Goal: Transaction & Acquisition: Purchase product/service

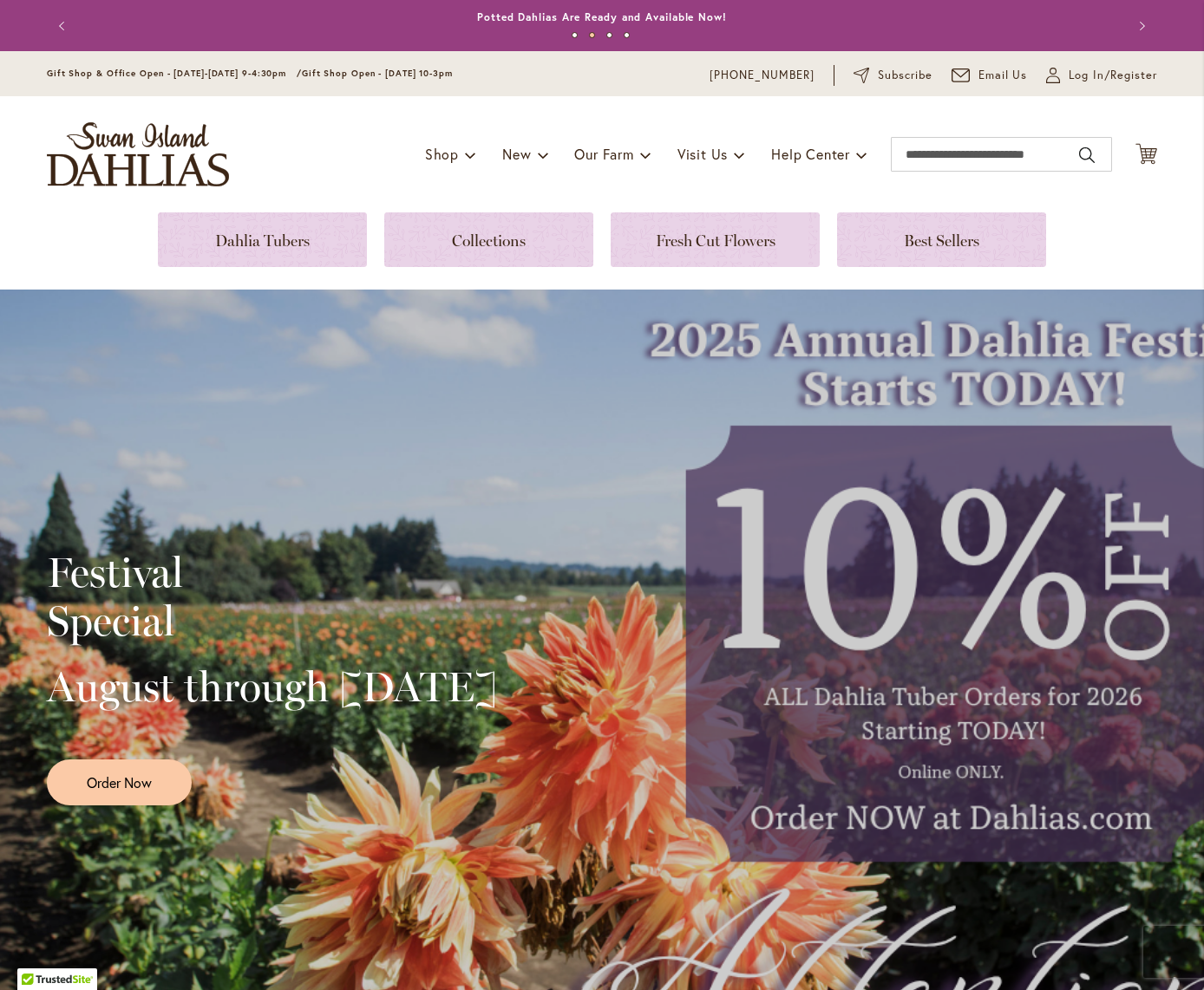
click at [927, 822] on div "Festival Special August through [DATE] Order Now" at bounding box center [602, 671] width 1111 height 433
click at [255, 240] on link at bounding box center [262, 239] width 209 height 55
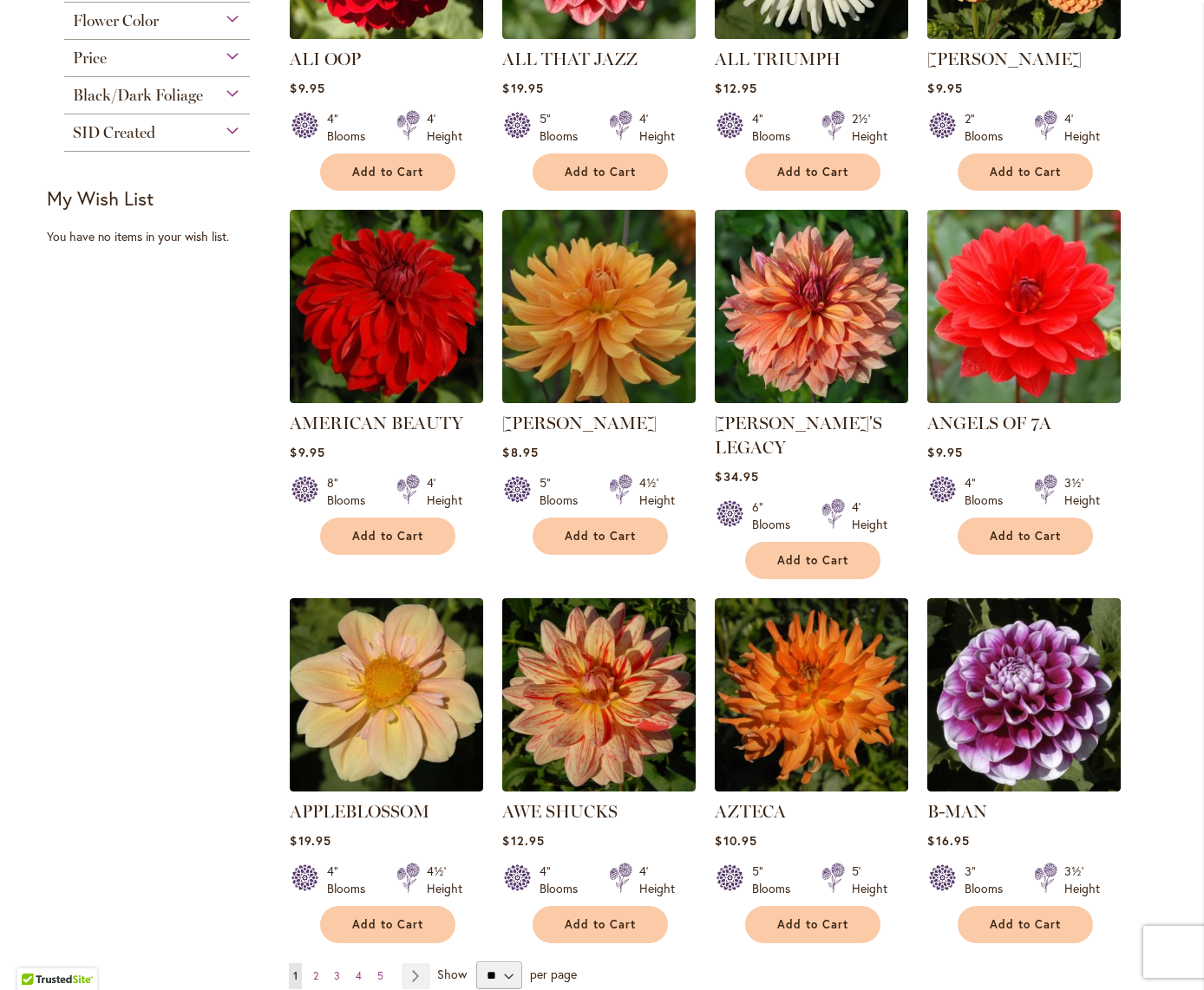
scroll to position [956, 0]
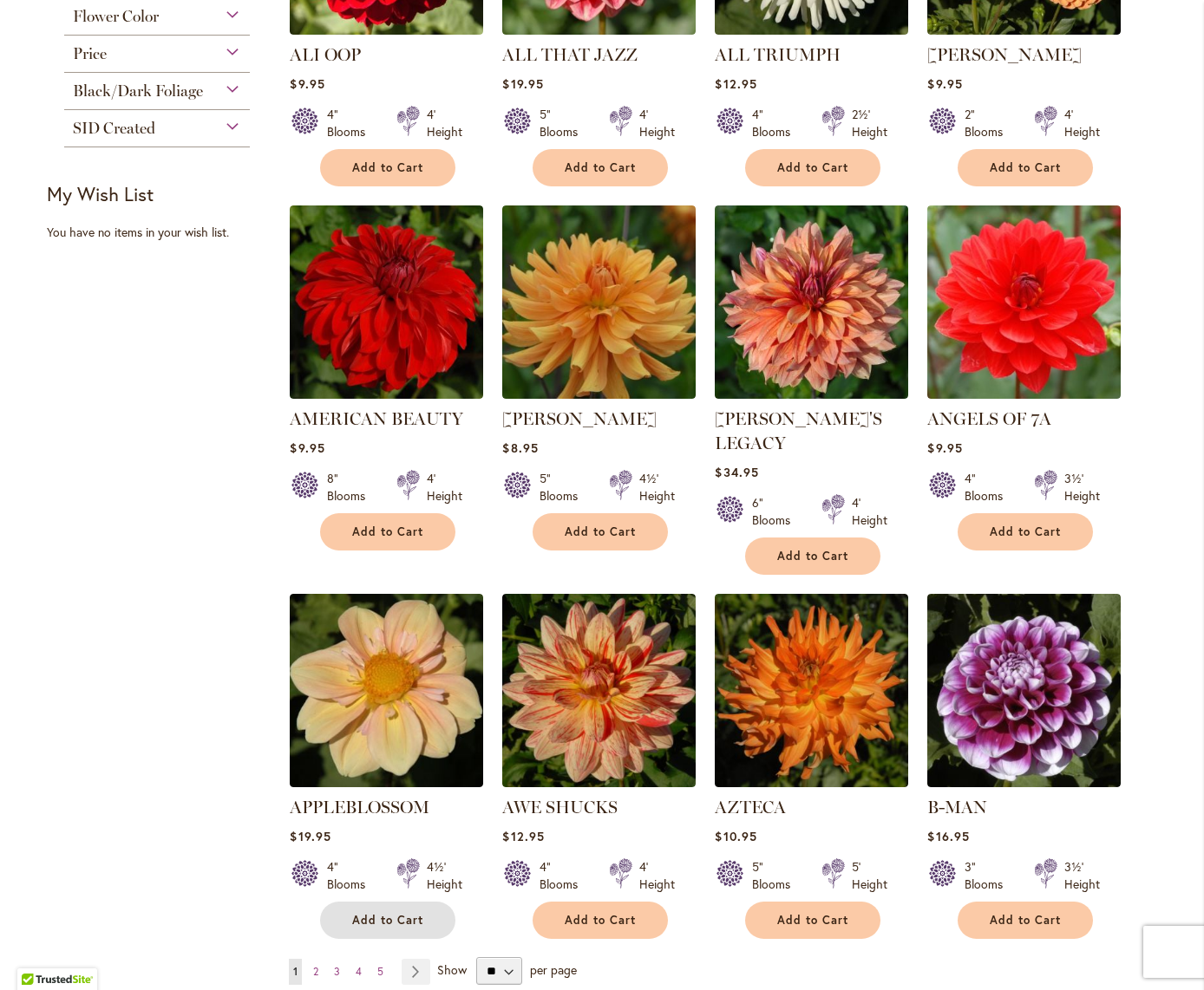
click at [385, 913] on span "Add to Cart" at bounding box center [388, 920] width 71 height 14
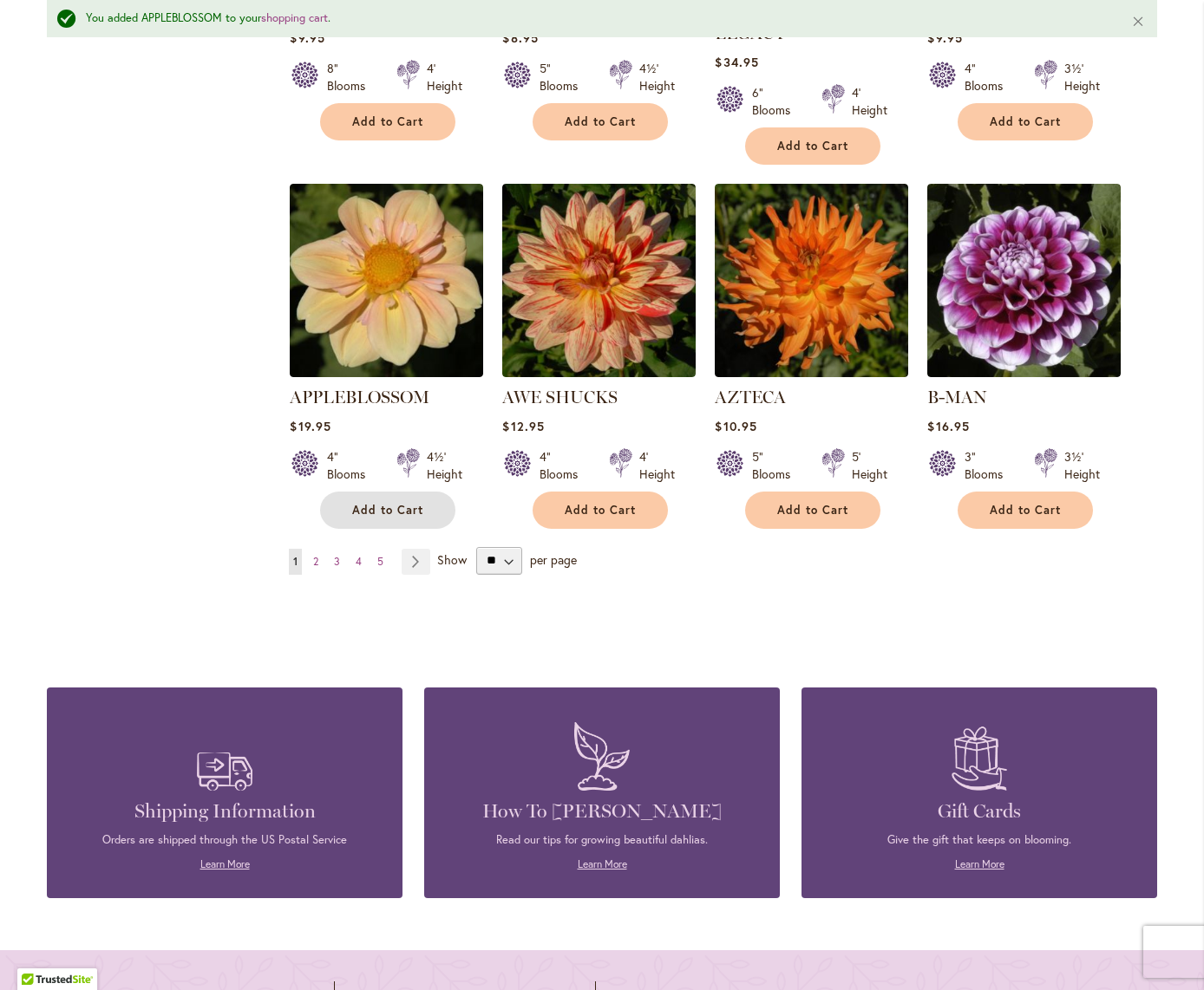
scroll to position [1418, 0]
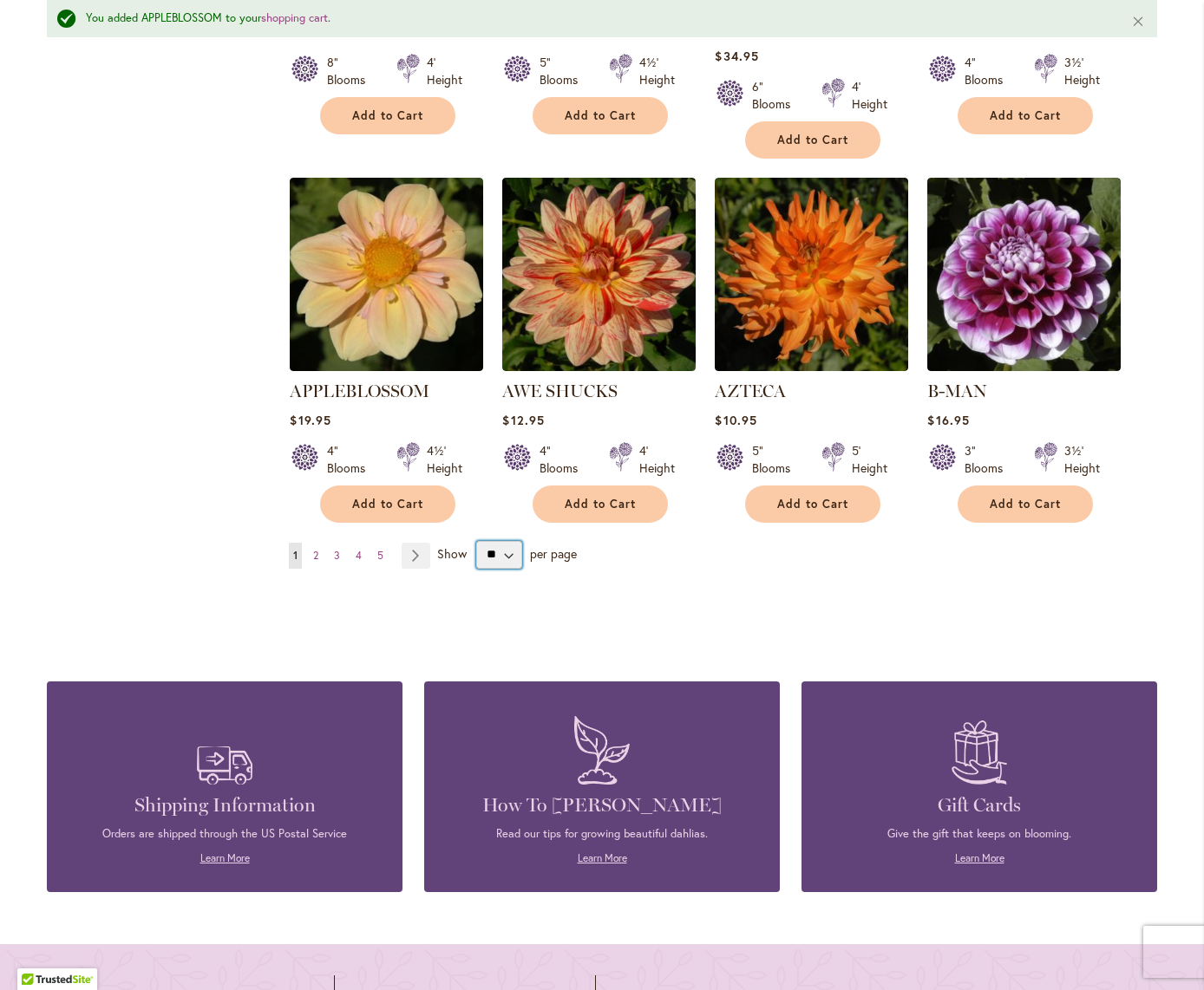
click at [510, 541] on select "** ** ** **" at bounding box center [499, 554] width 46 height 28
select select "**"
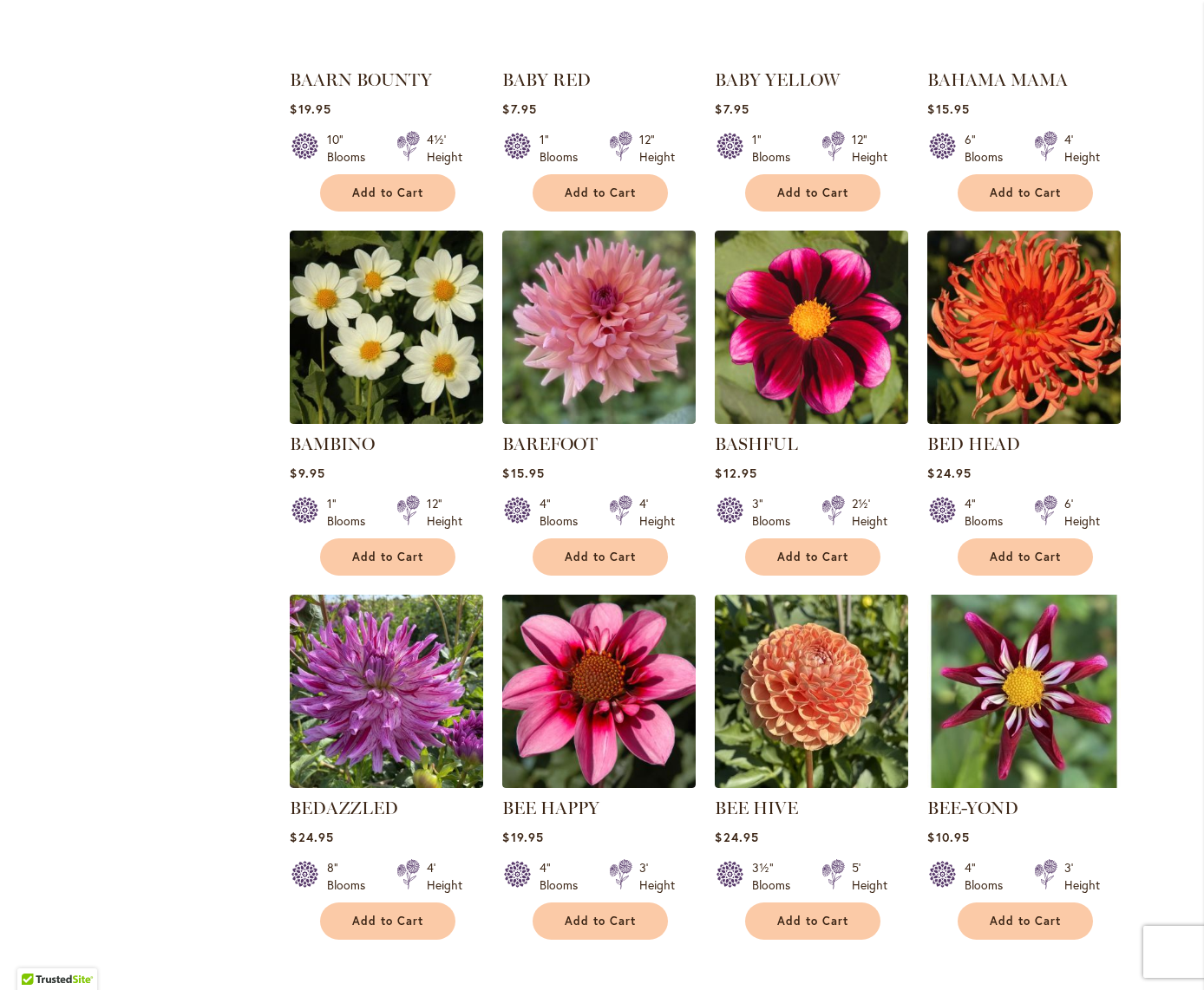
scroll to position [2050, 0]
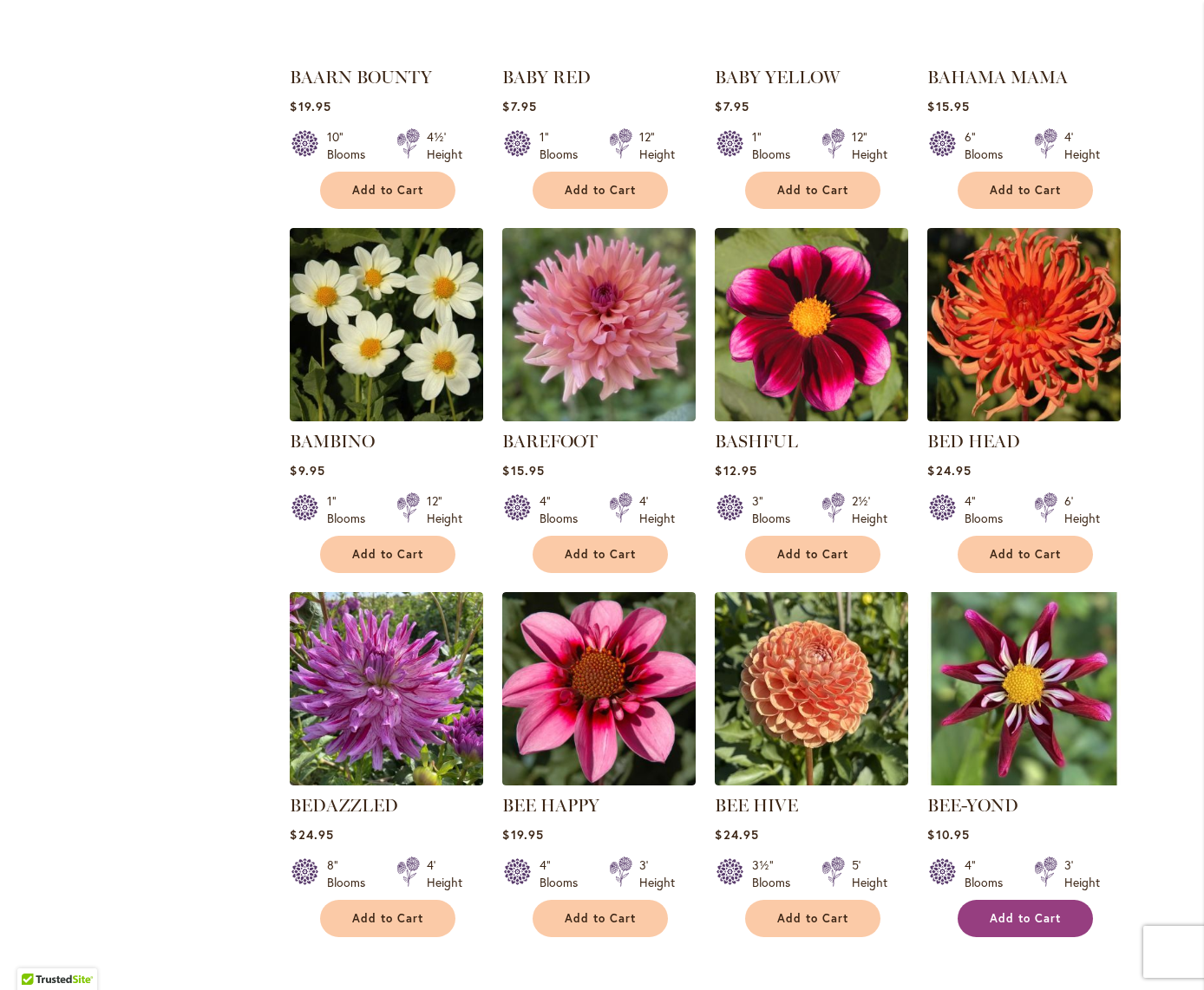
click at [1052, 911] on span "Add to Cart" at bounding box center [1025, 918] width 71 height 14
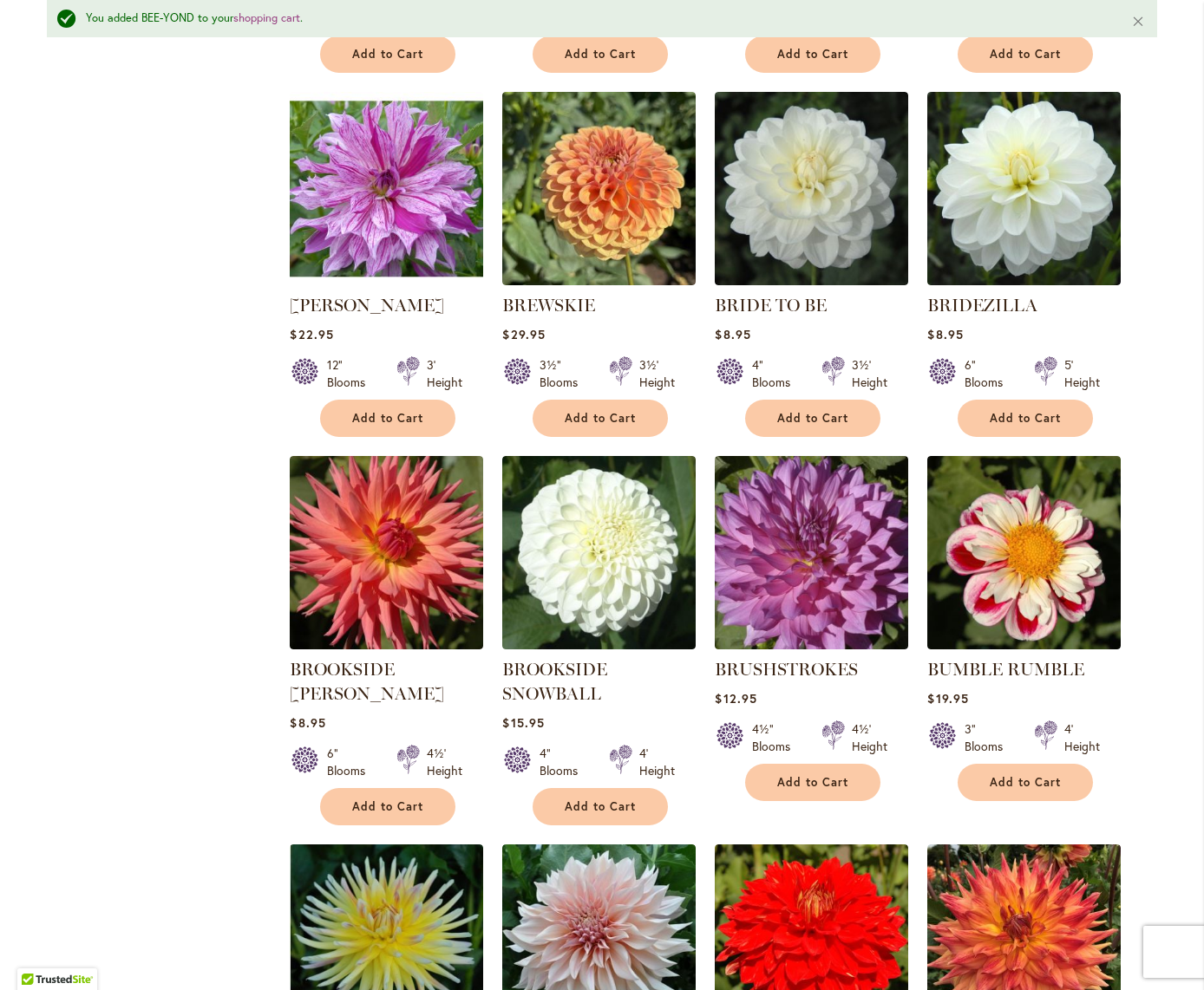
scroll to position [4807, 0]
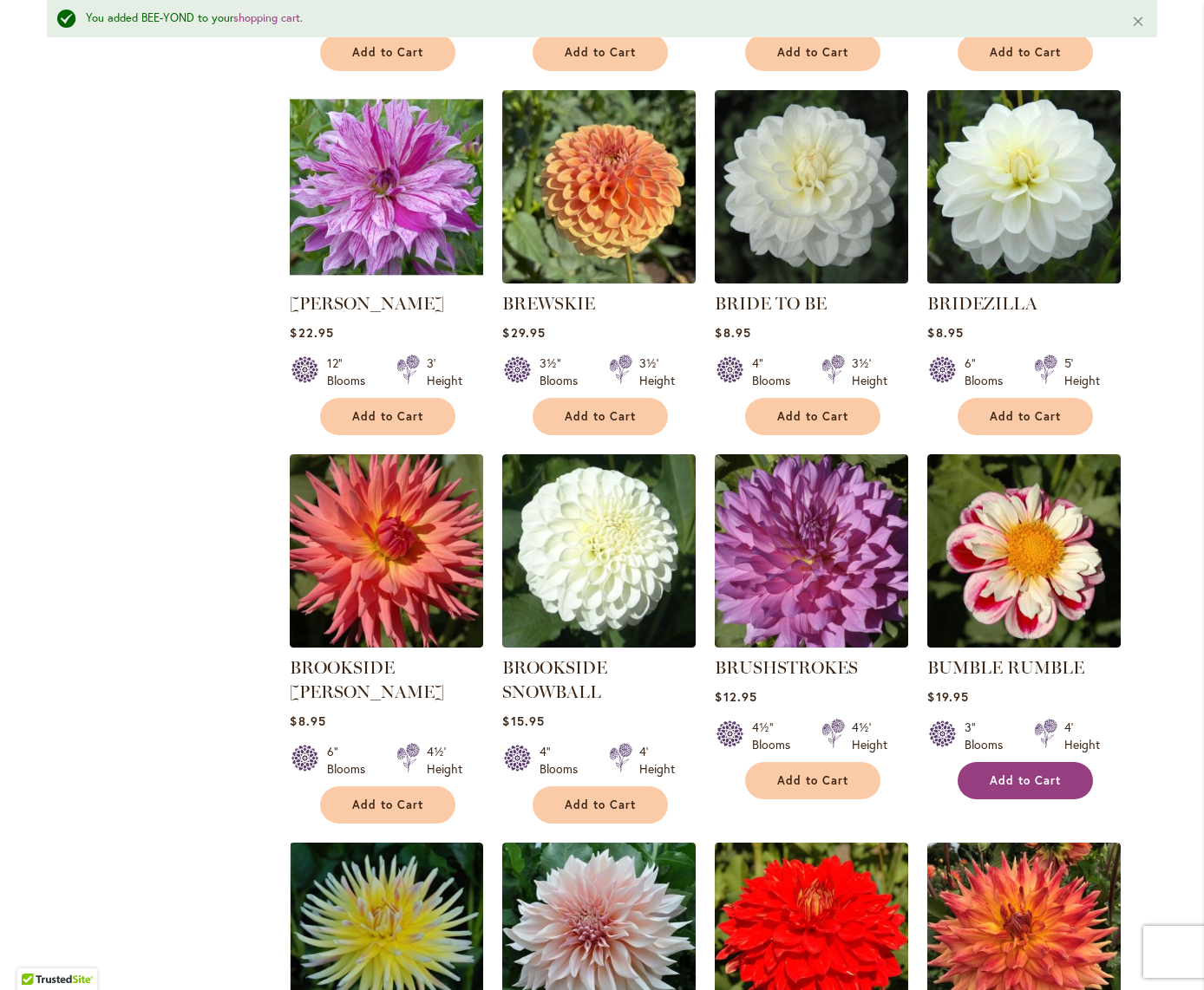
click at [1024, 773] on span "Add to Cart" at bounding box center [1025, 780] width 71 height 14
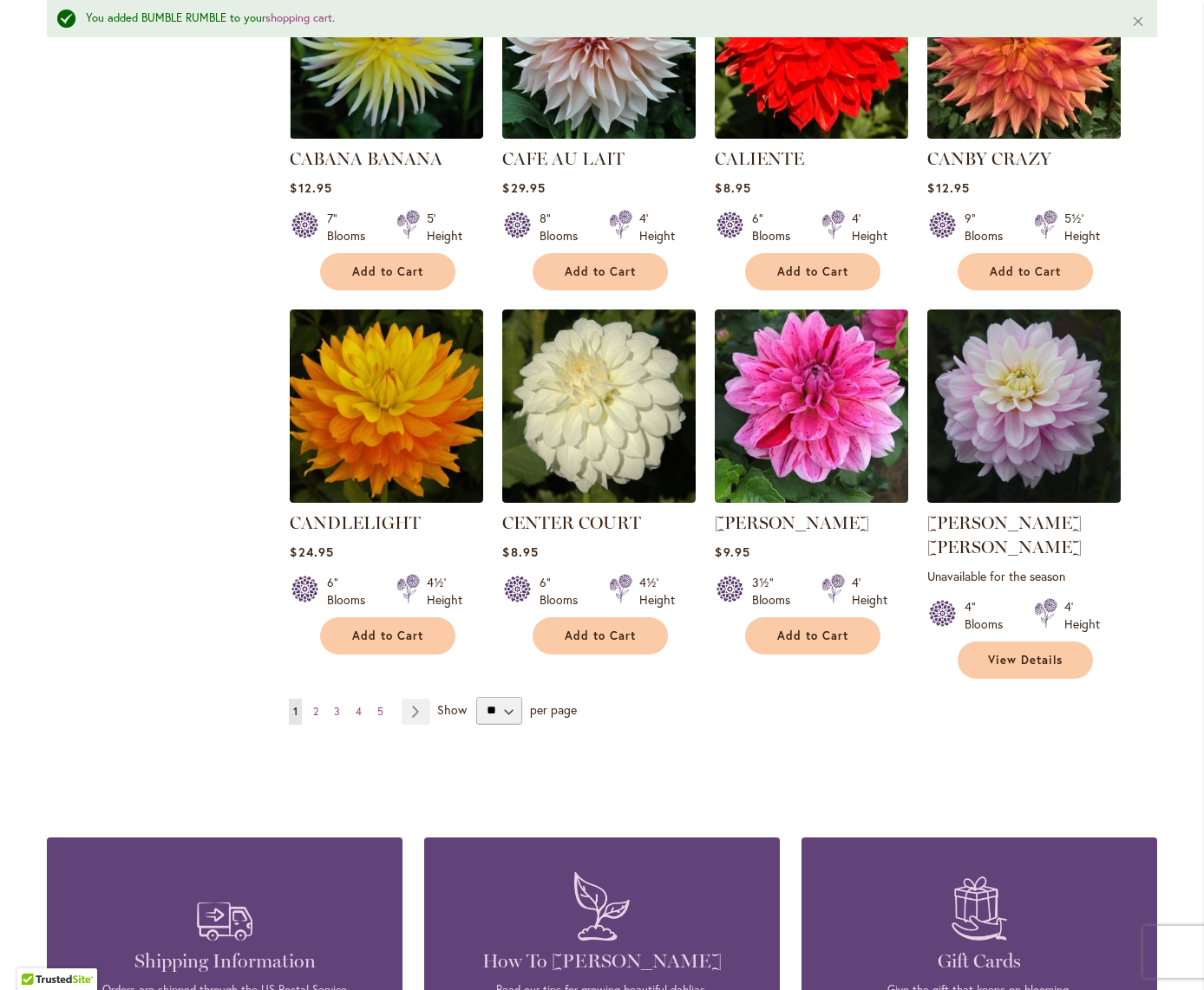
scroll to position [5707, 0]
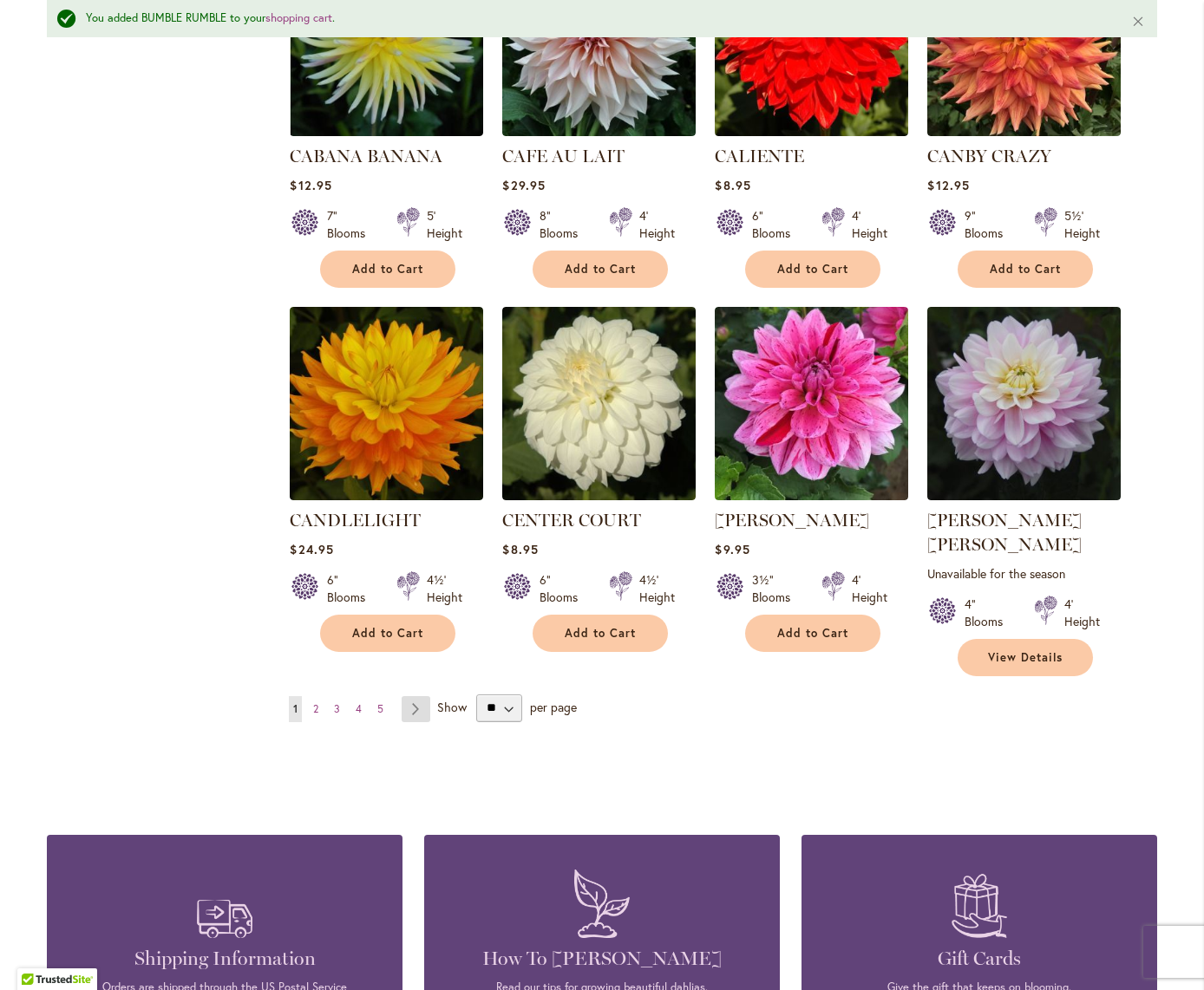
click at [411, 696] on link "Page Next" at bounding box center [416, 708] width 29 height 26
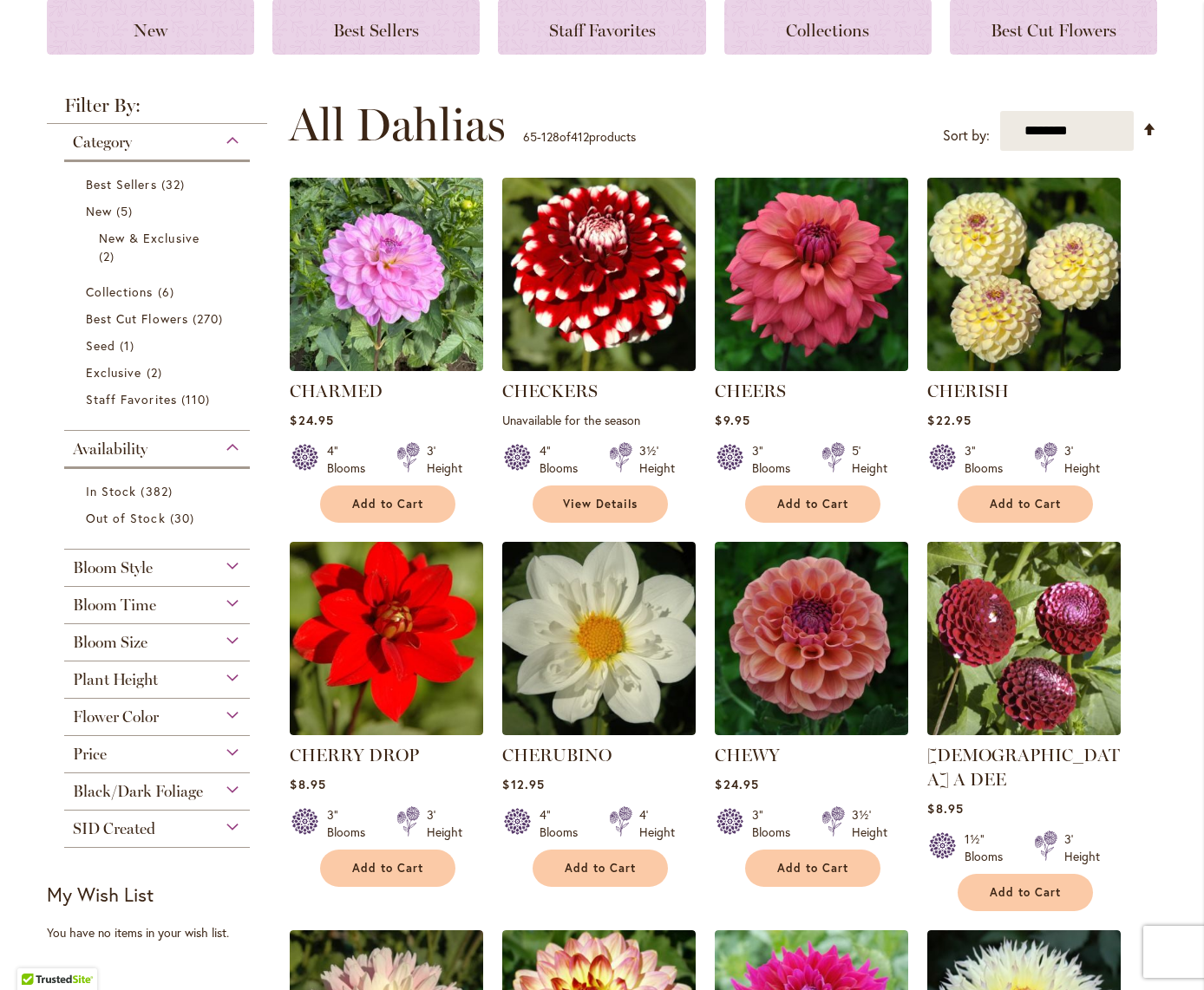
scroll to position [258, 0]
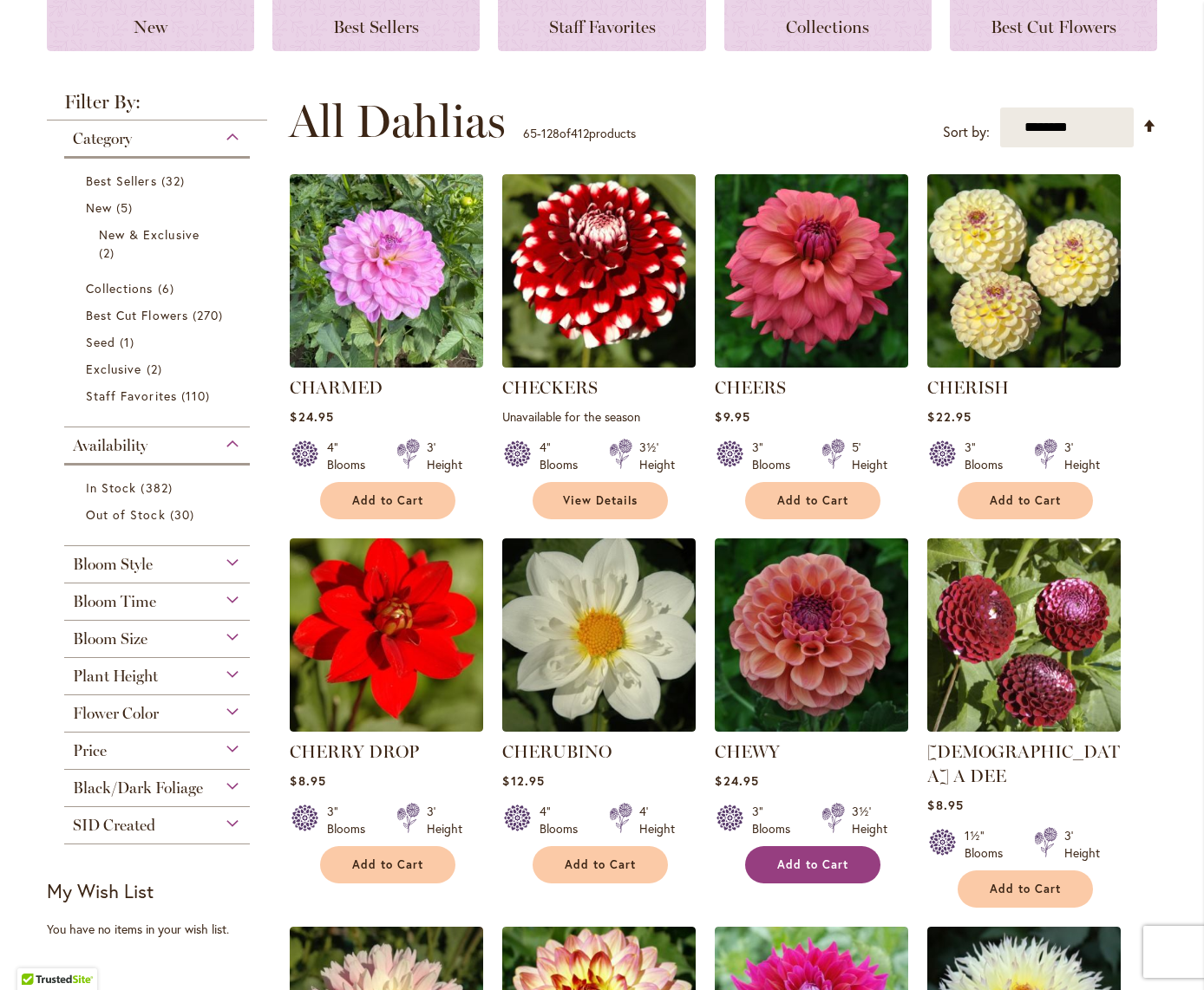
click at [804, 865] on span "Add to Cart" at bounding box center [812, 864] width 71 height 14
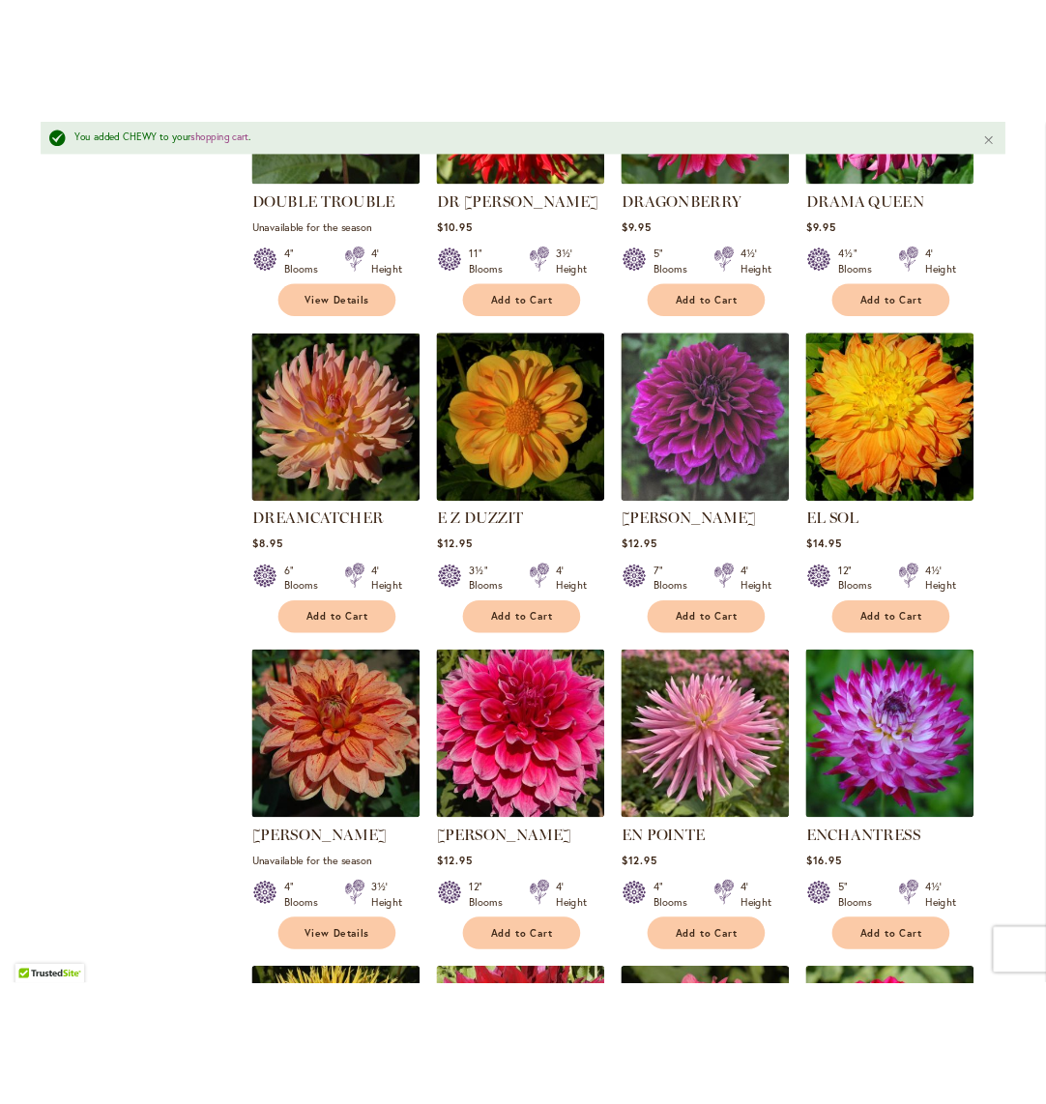
scroll to position [4936, 0]
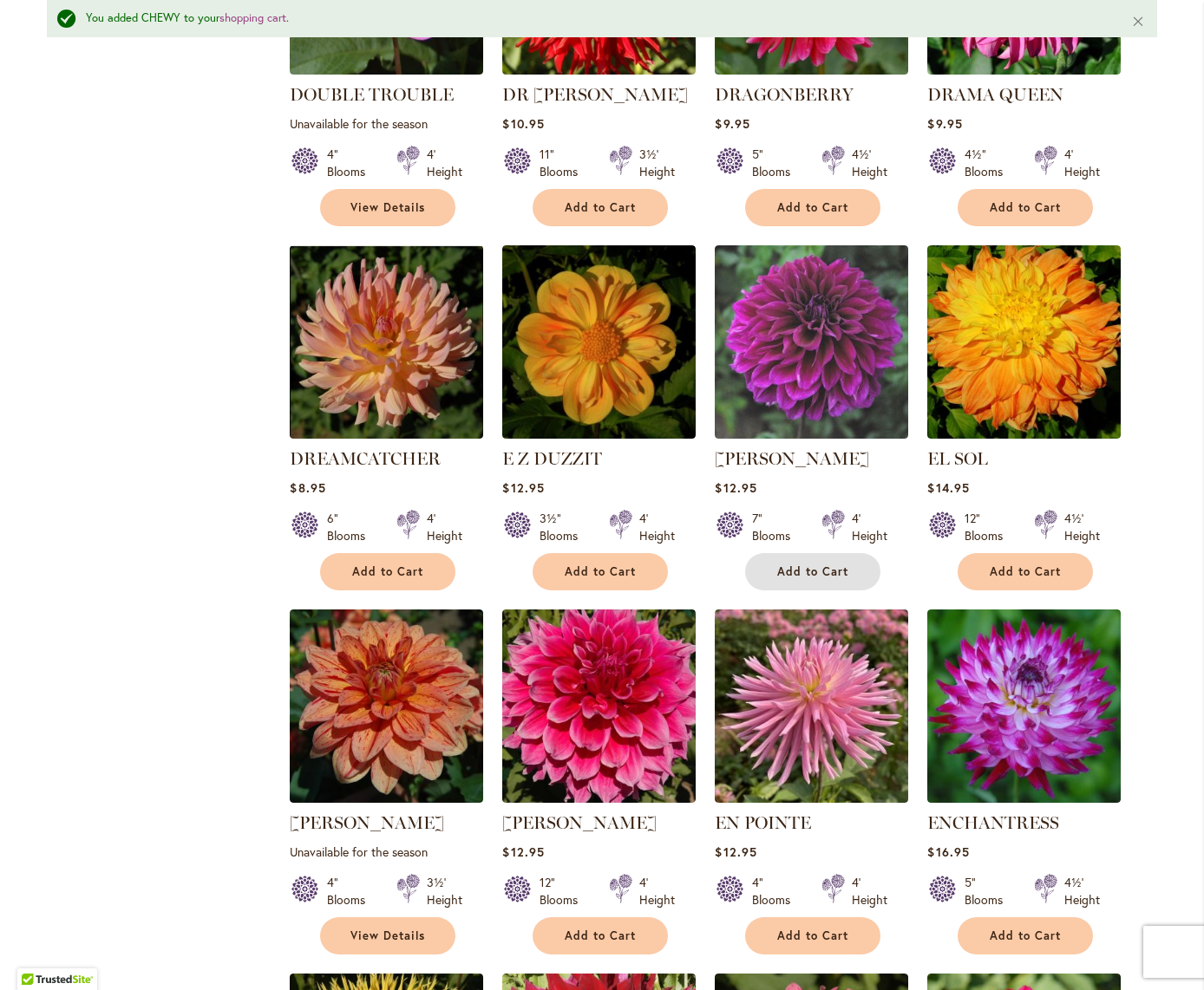
click at [821, 553] on button "Add to Cart" at bounding box center [813, 572] width 135 height 38
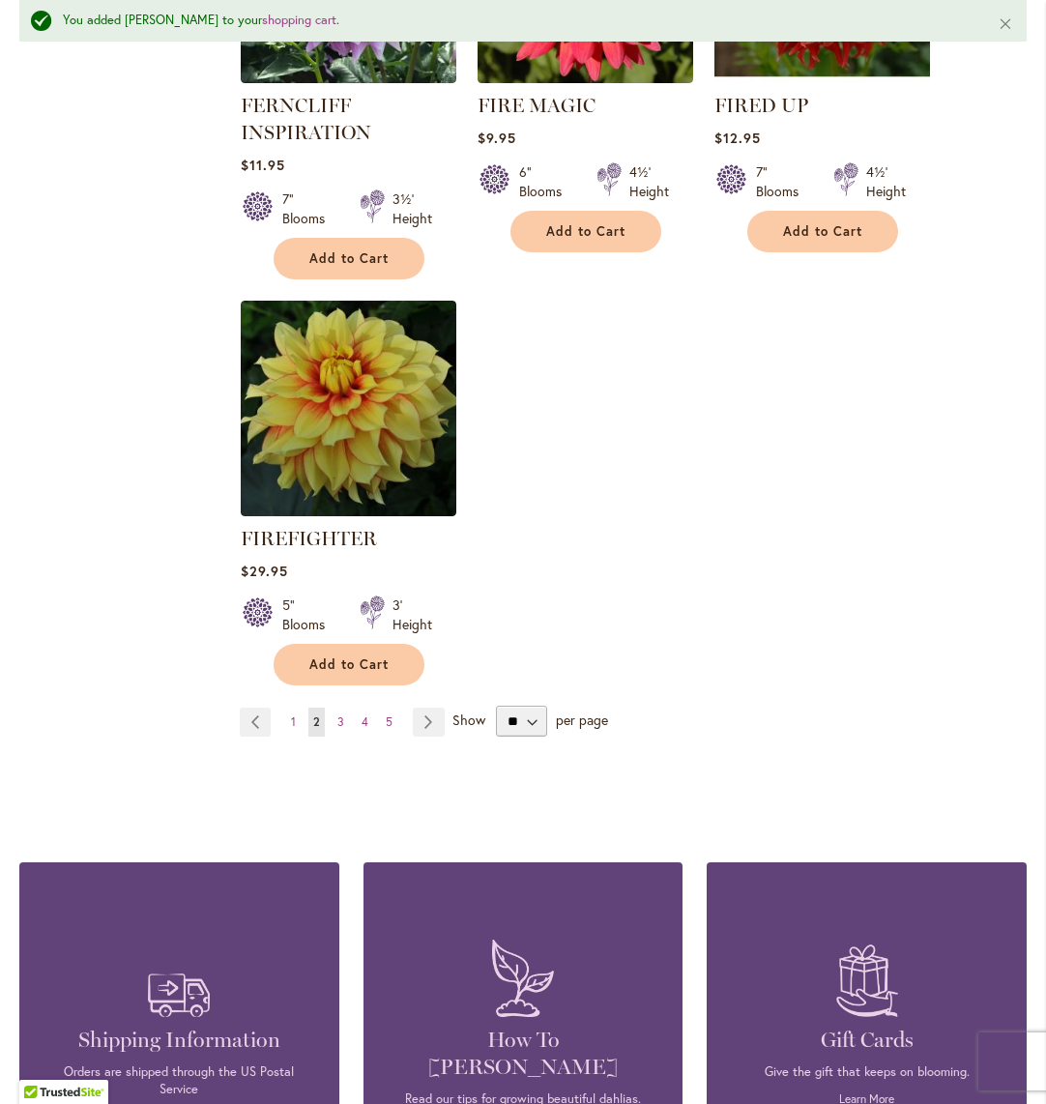
scroll to position [9134, 0]
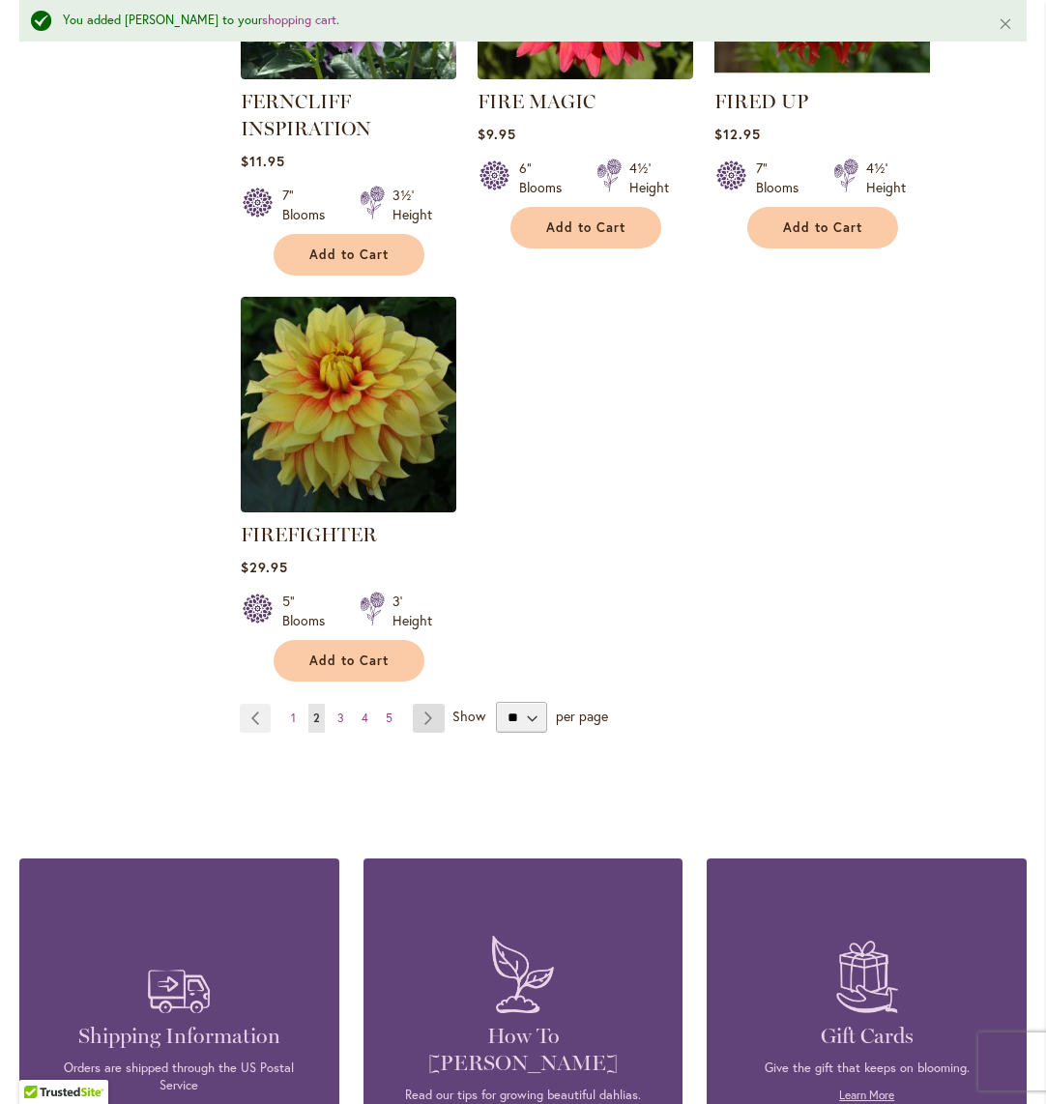
click at [424, 704] on link "Page Next" at bounding box center [429, 718] width 32 height 29
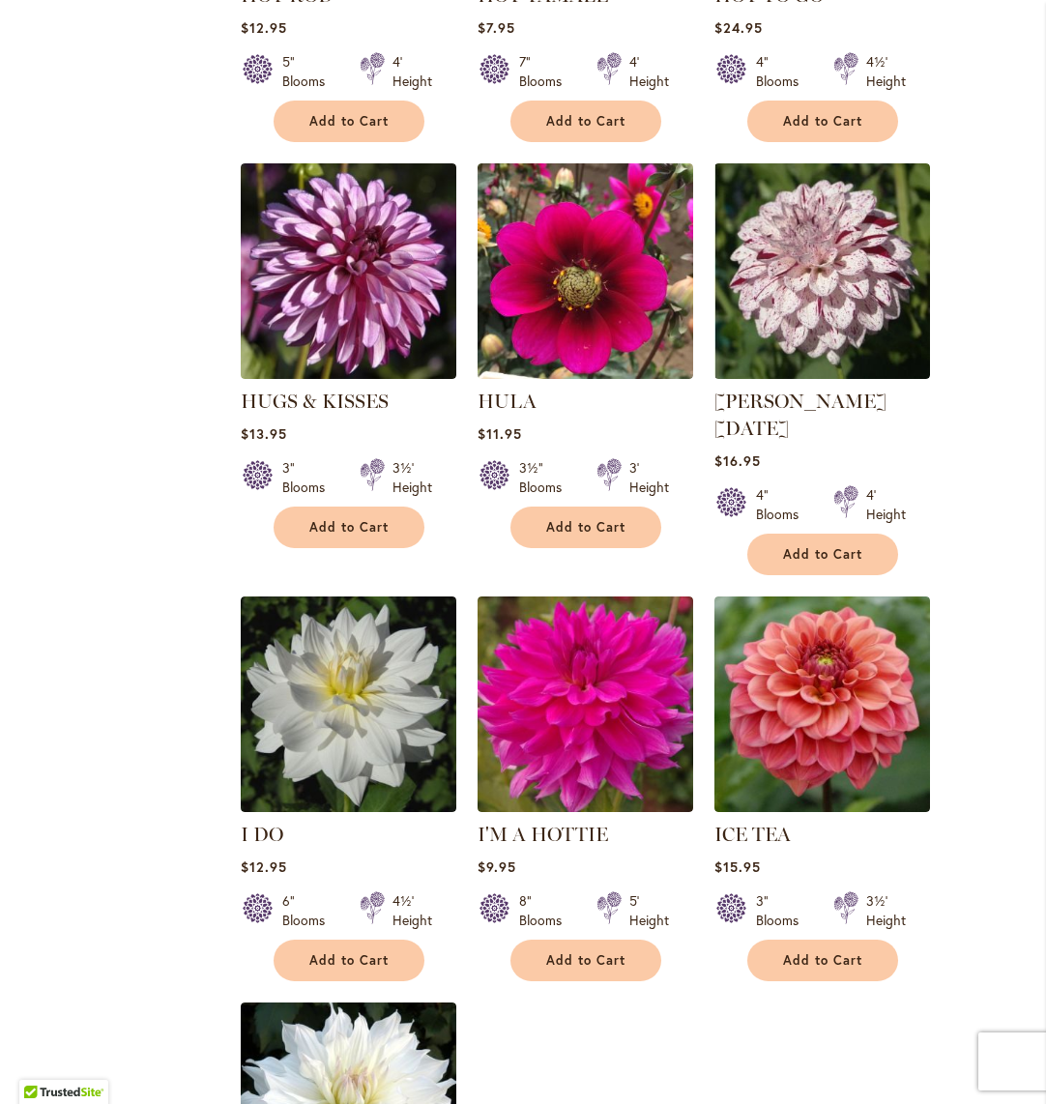
scroll to position [8424, 0]
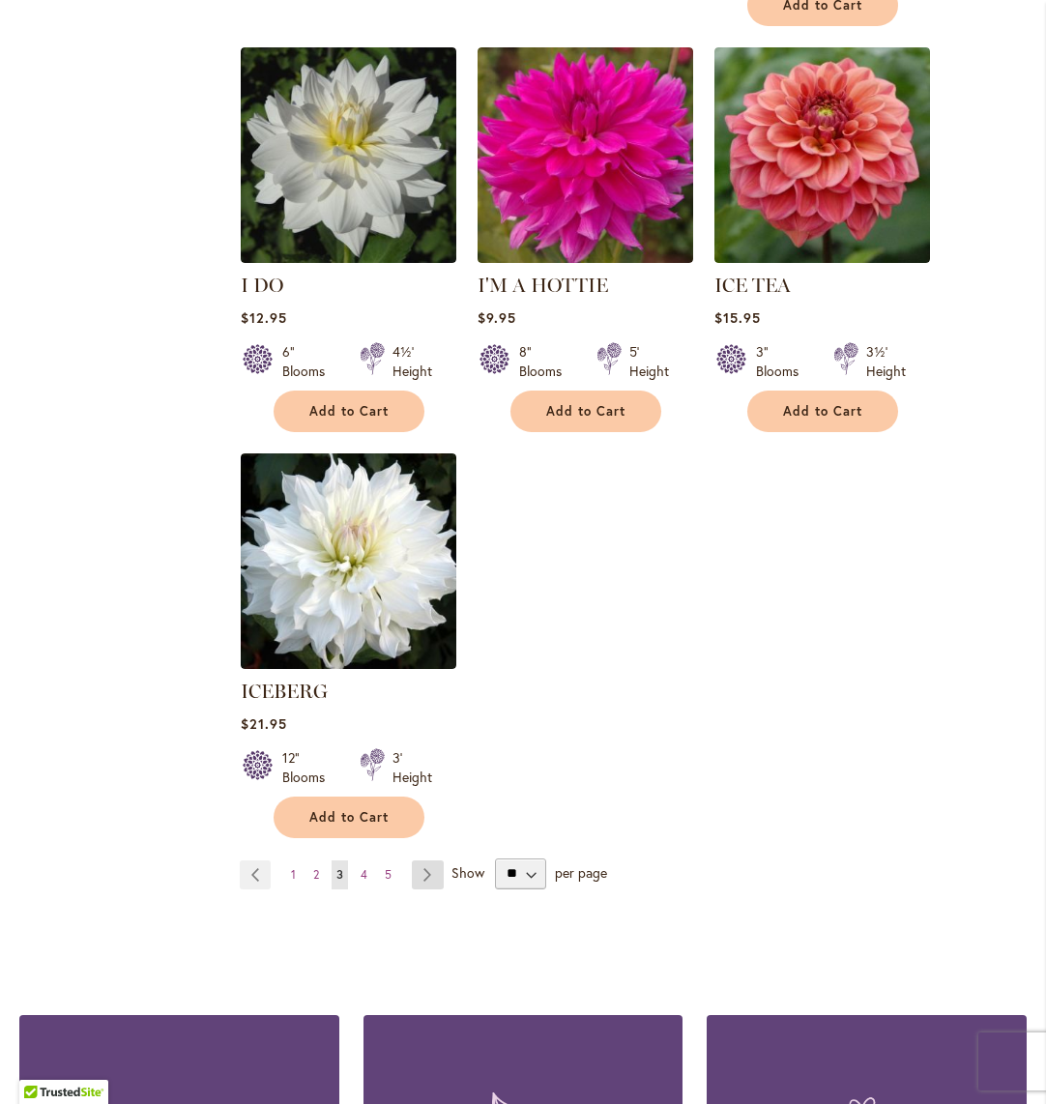
click at [426, 861] on link "Page Next" at bounding box center [428, 875] width 32 height 29
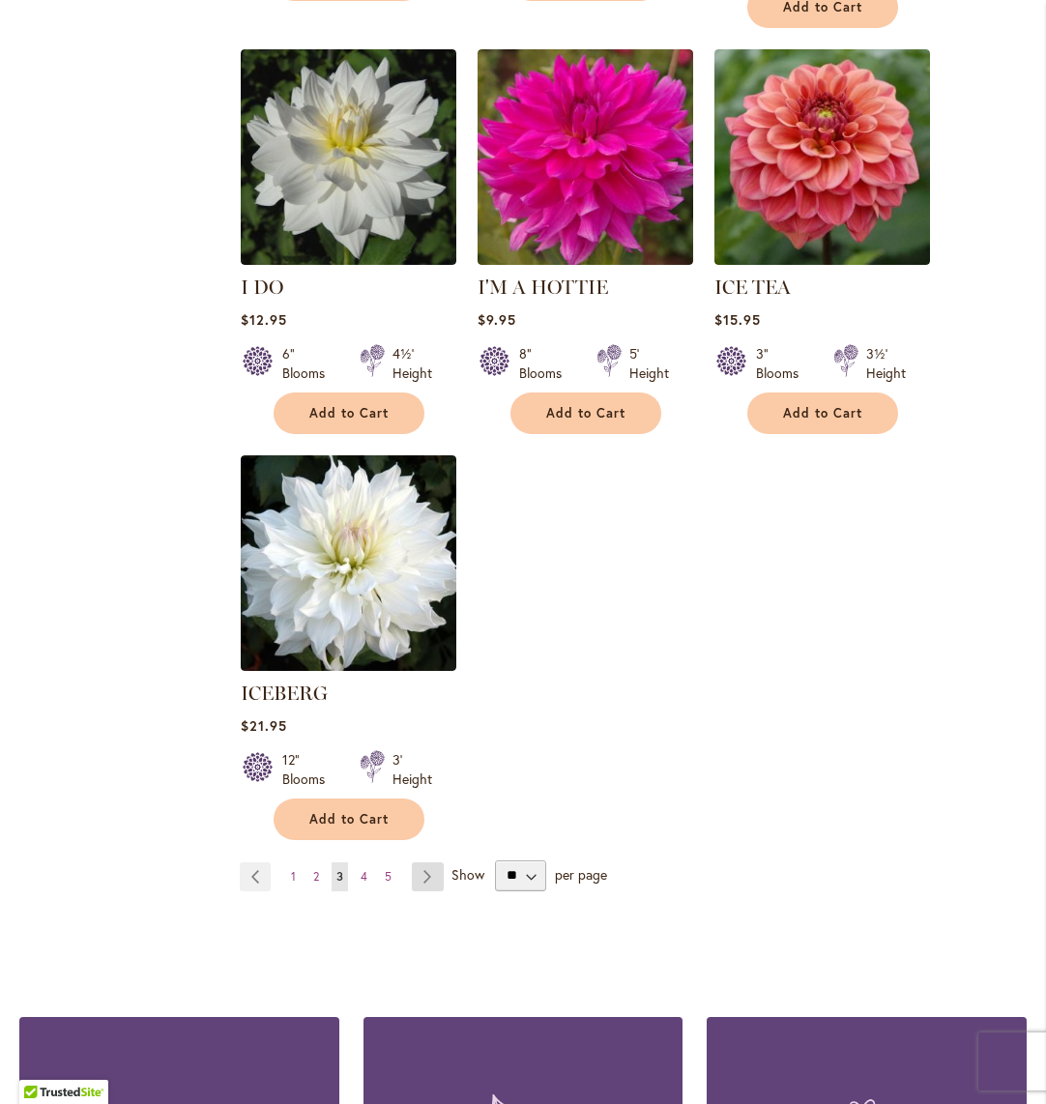
scroll to position [8967, 0]
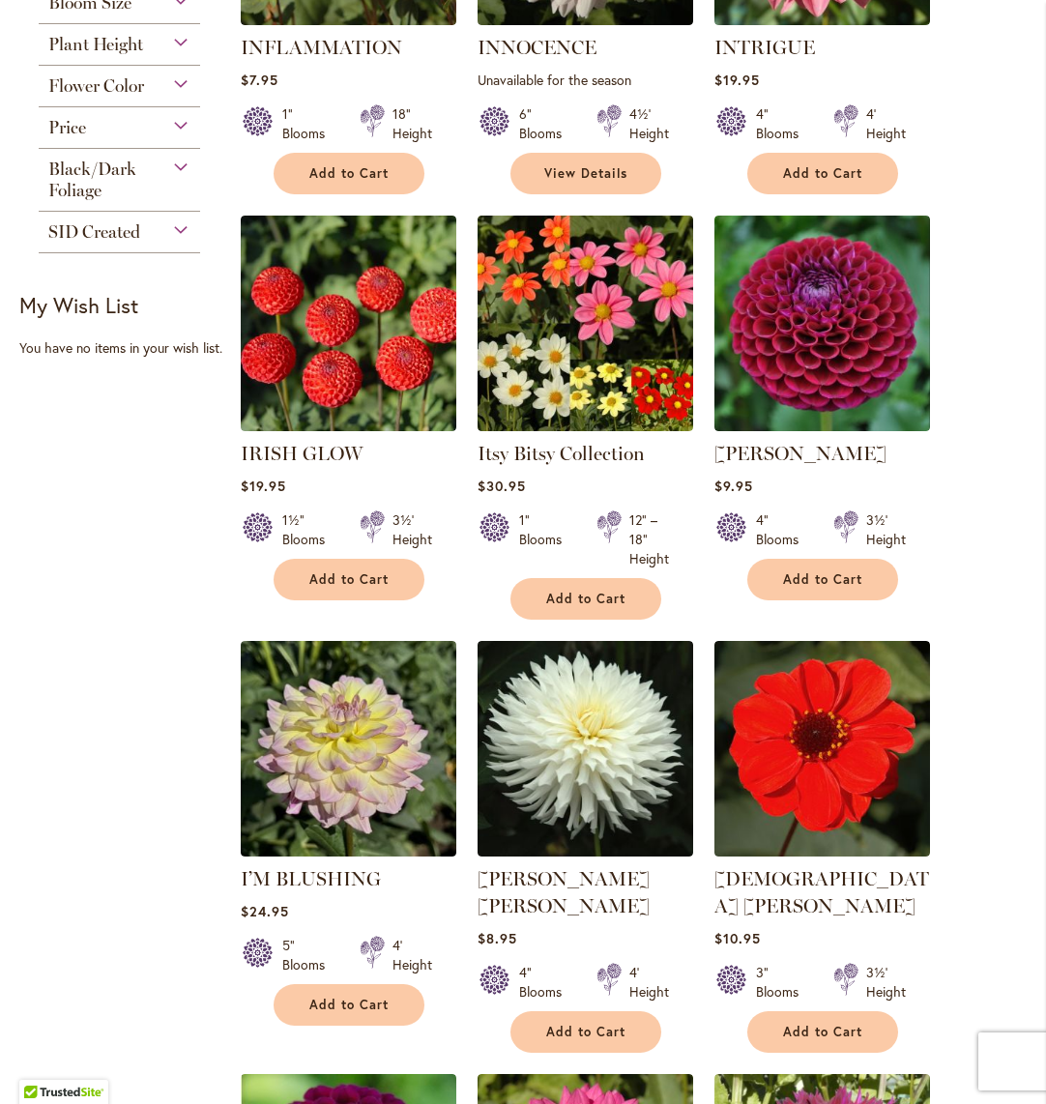
scroll to position [1179, 0]
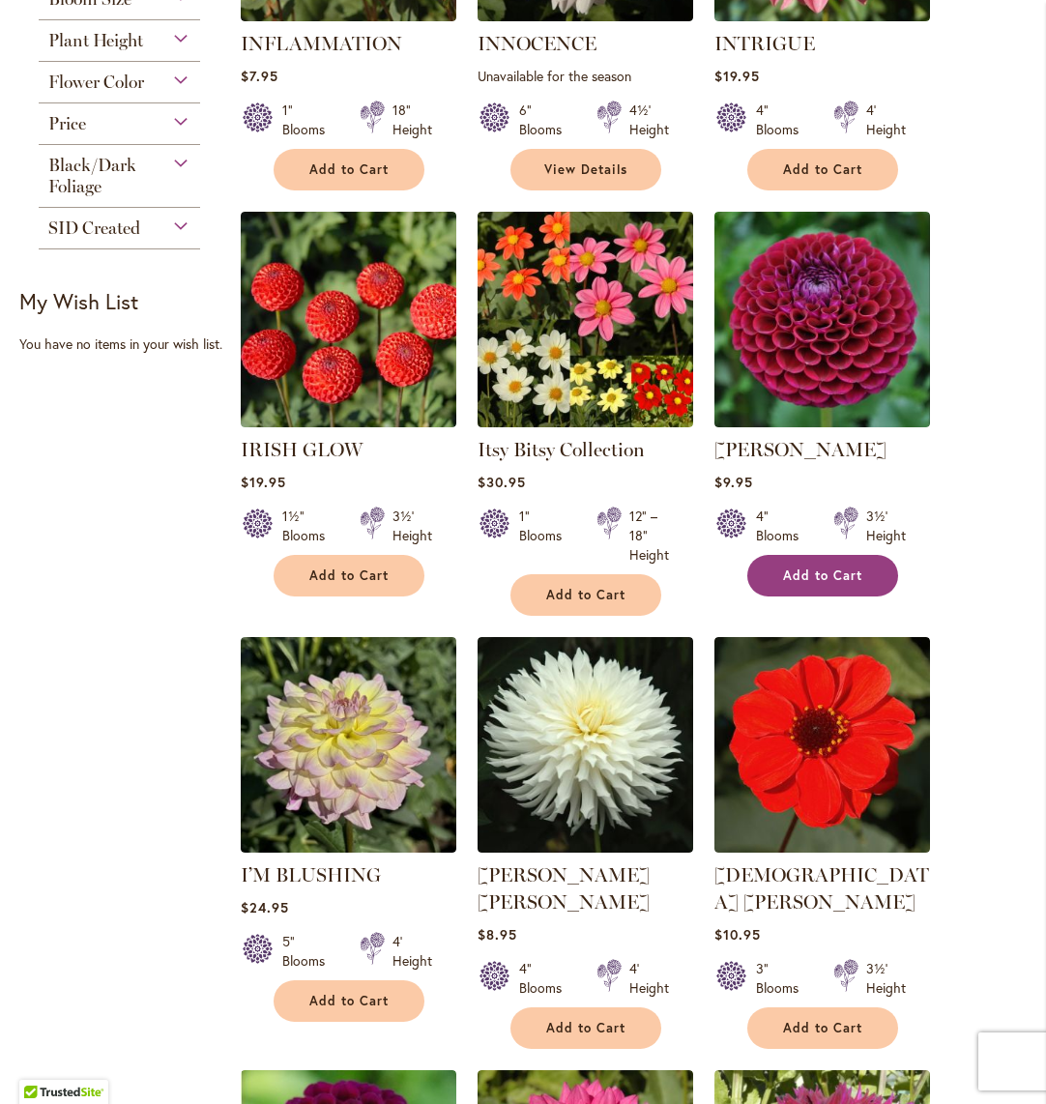
click at [793, 573] on span "Add to Cart" at bounding box center [822, 576] width 79 height 16
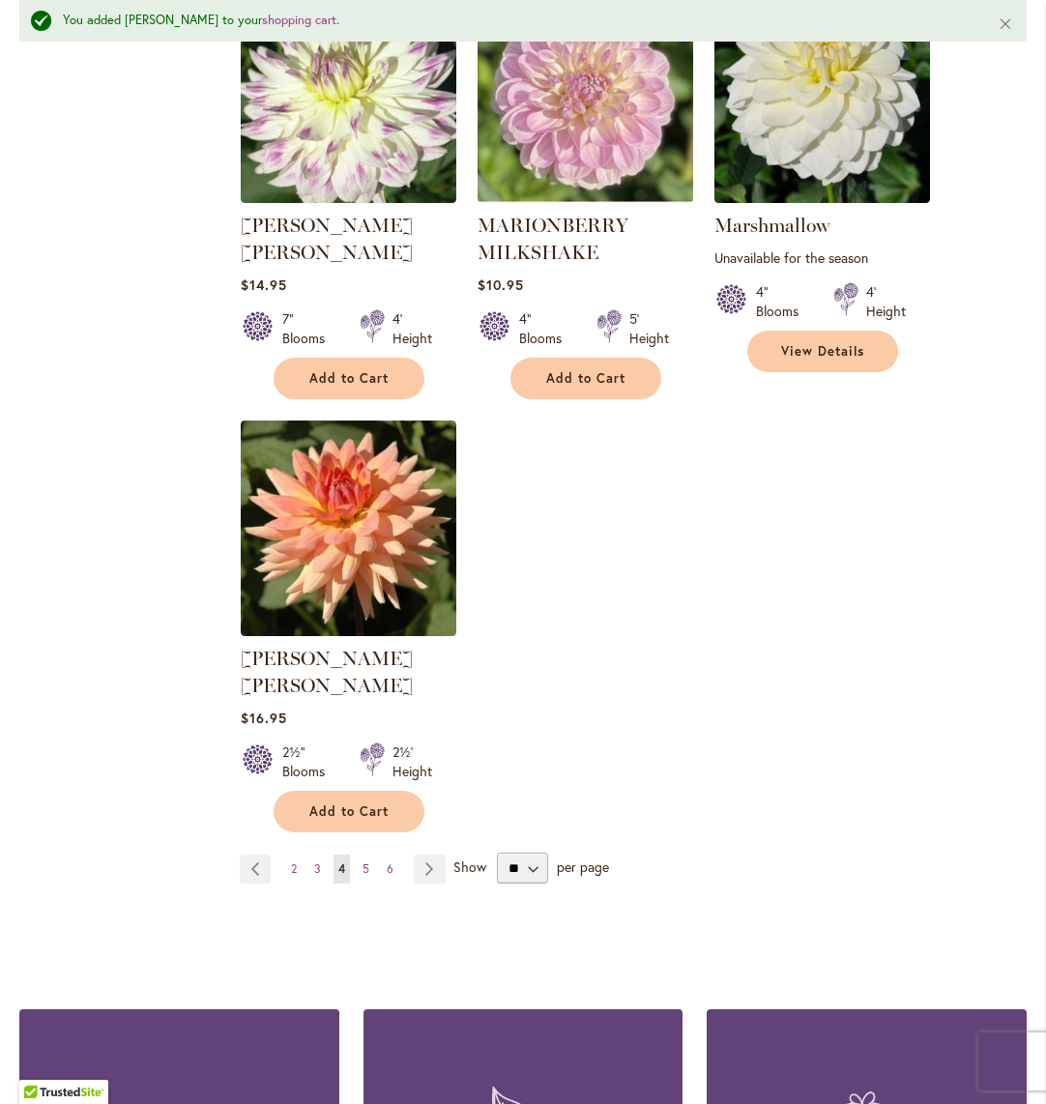
scroll to position [8923, 0]
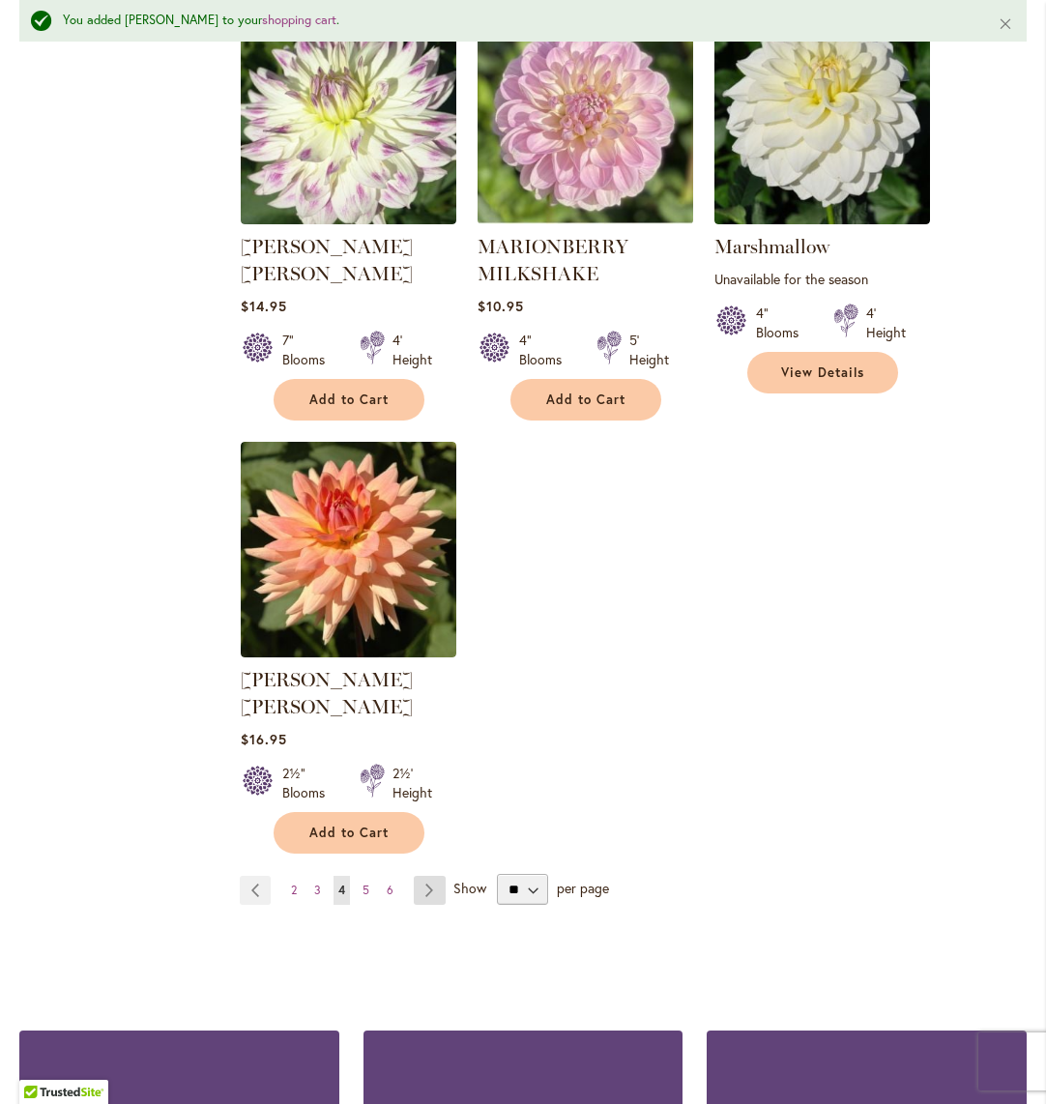
click at [432, 876] on link "Page Next" at bounding box center [430, 890] width 32 height 29
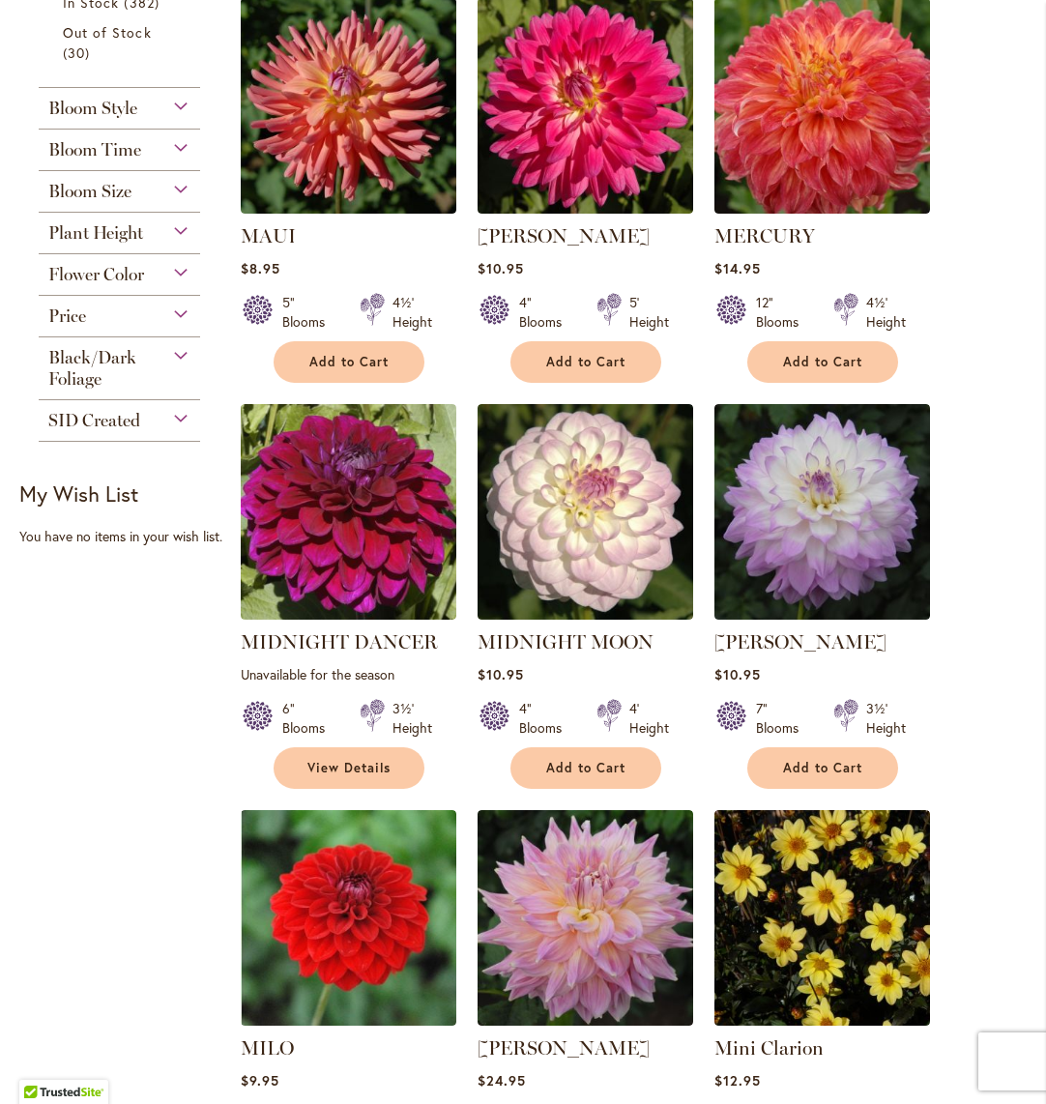
scroll to position [1033, 0]
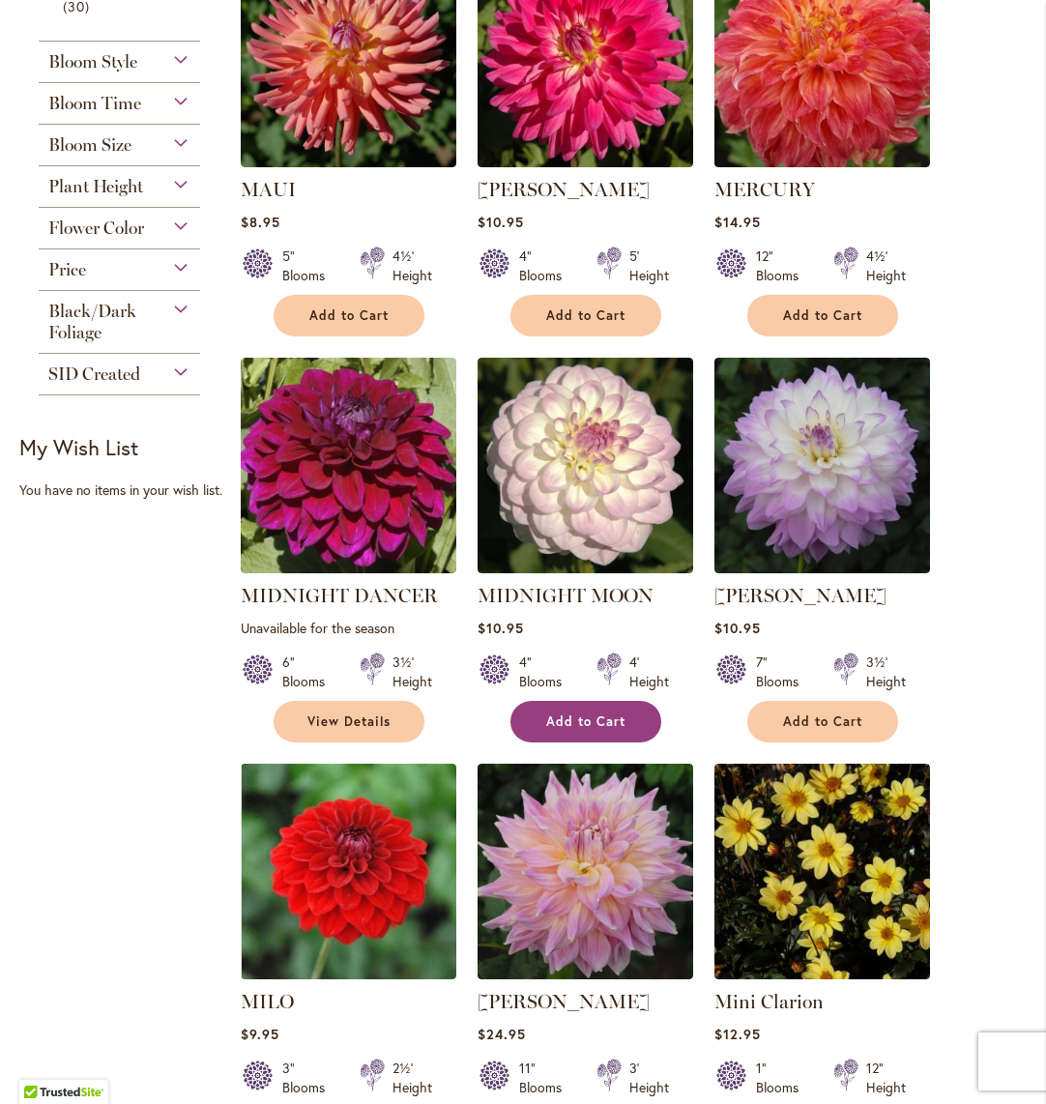
click at [566, 718] on span "Add to Cart" at bounding box center [585, 722] width 79 height 16
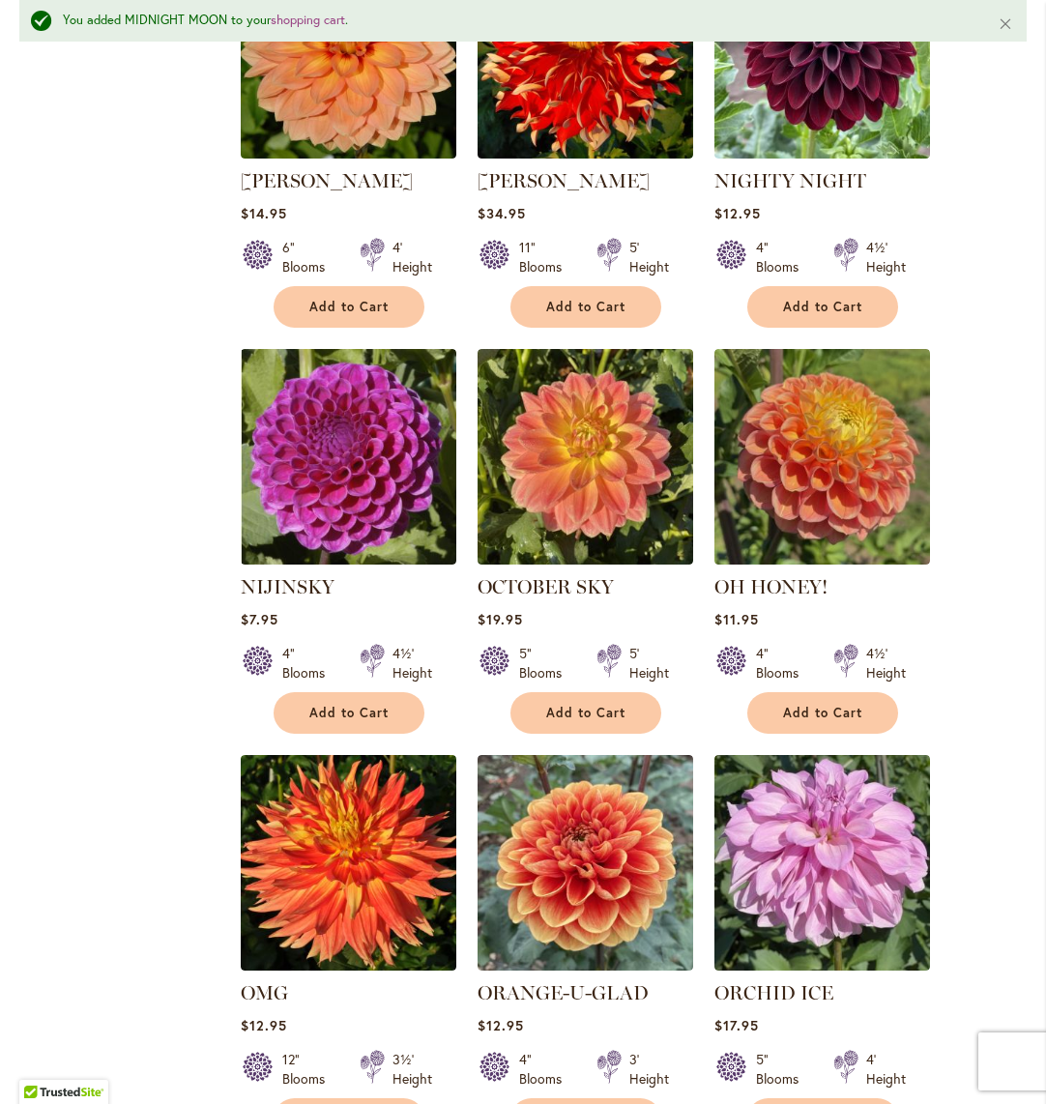
scroll to position [4427, 0]
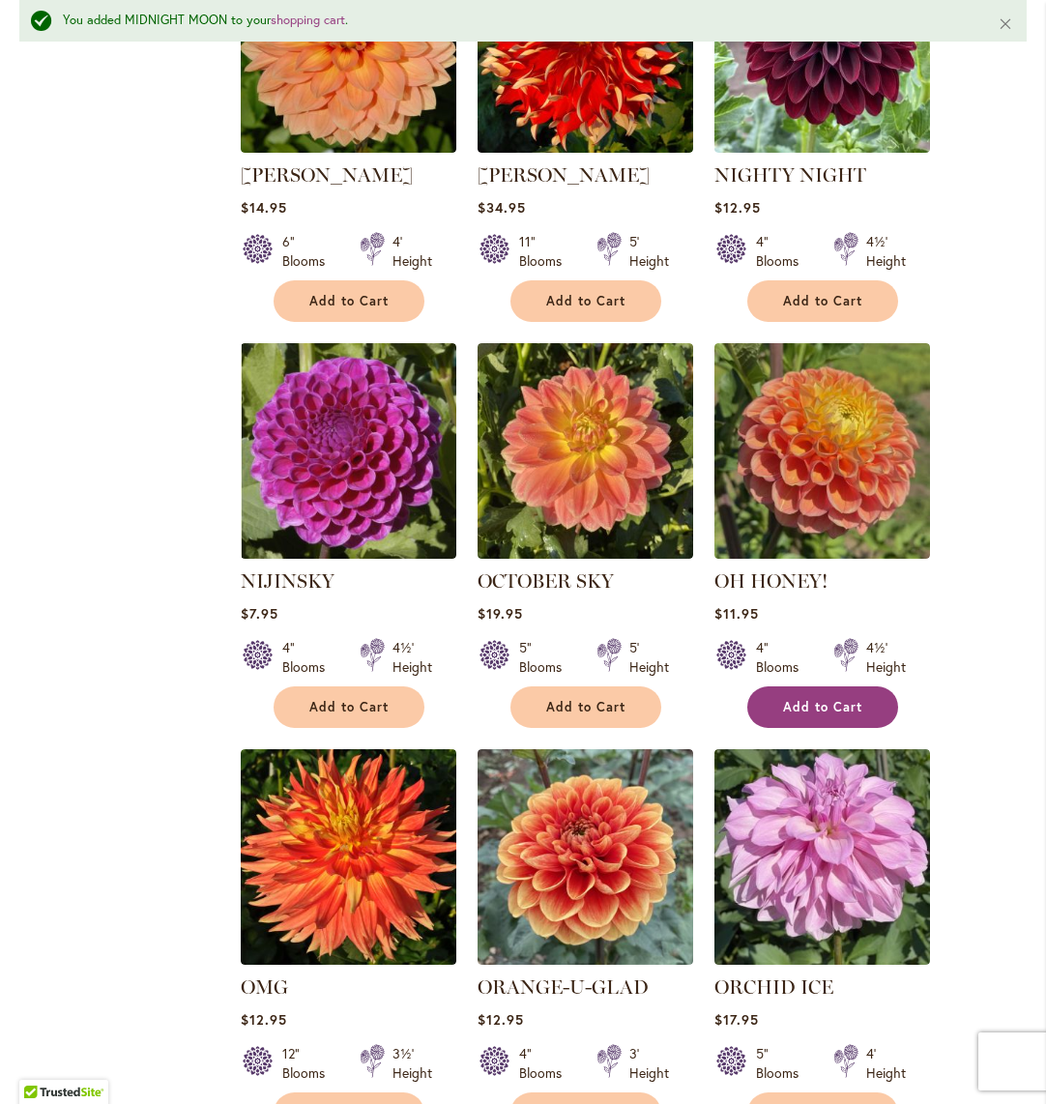
click at [805, 699] on span "Add to Cart" at bounding box center [822, 707] width 79 height 16
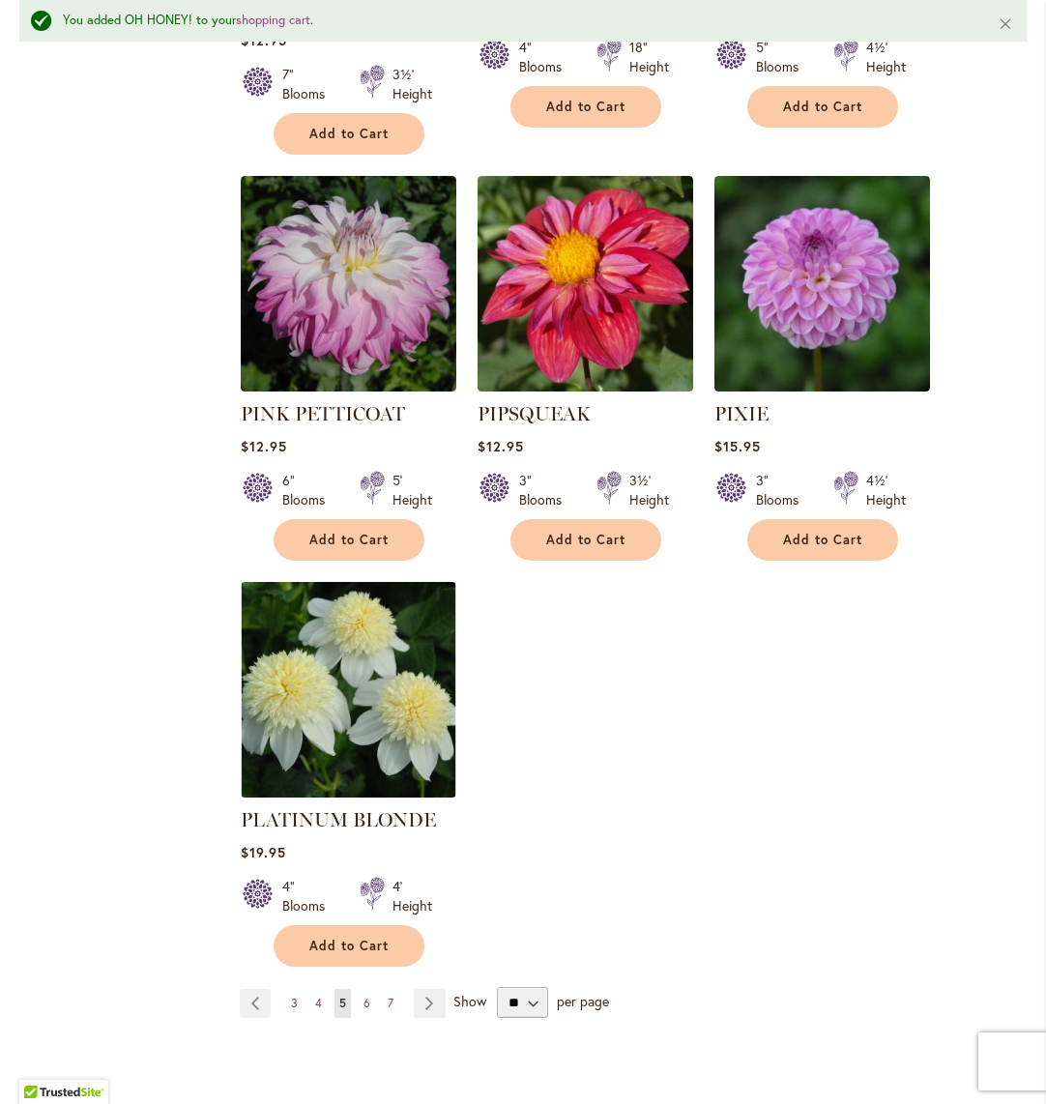
scroll to position [8822, 0]
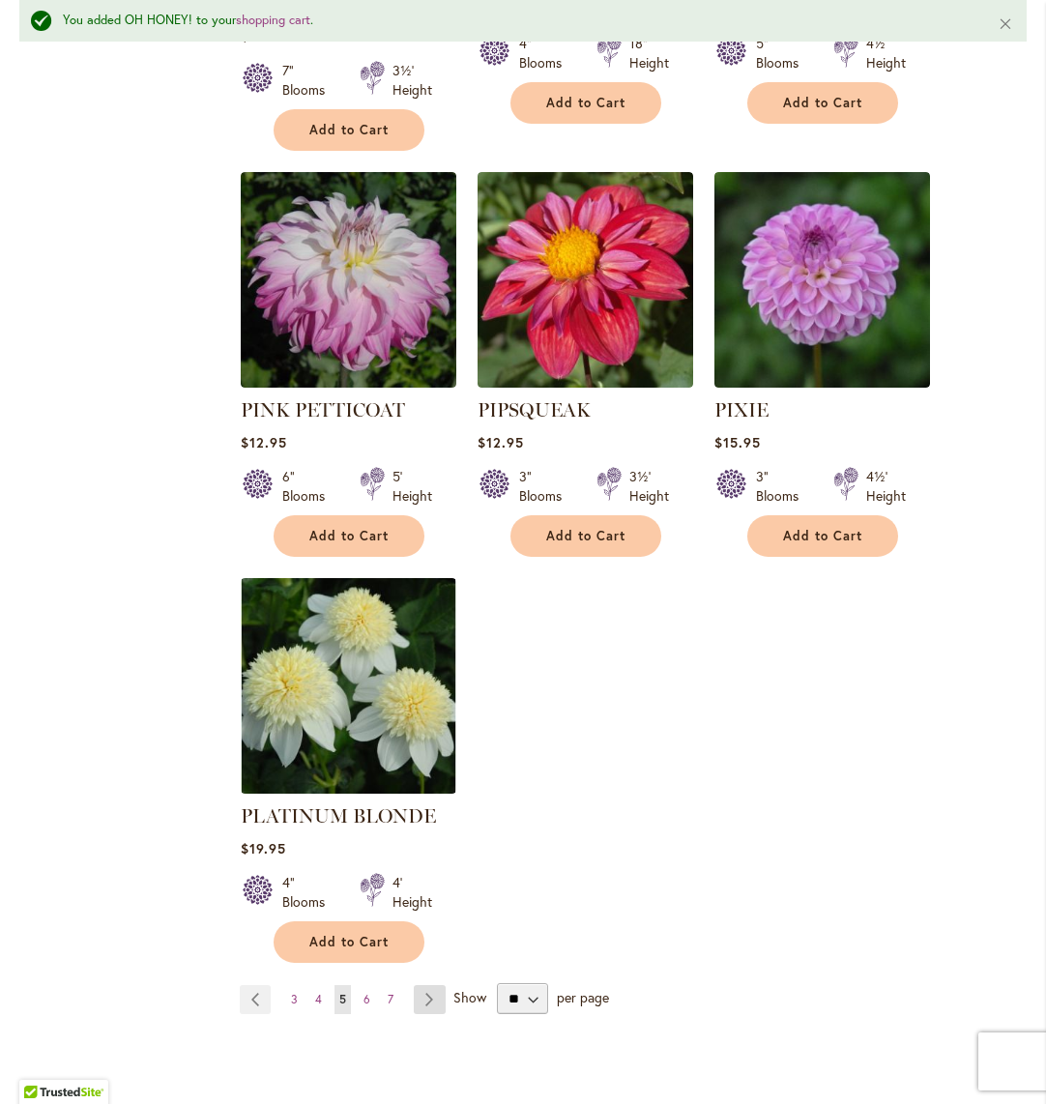
click at [427, 985] on link "Page Next" at bounding box center [430, 999] width 32 height 29
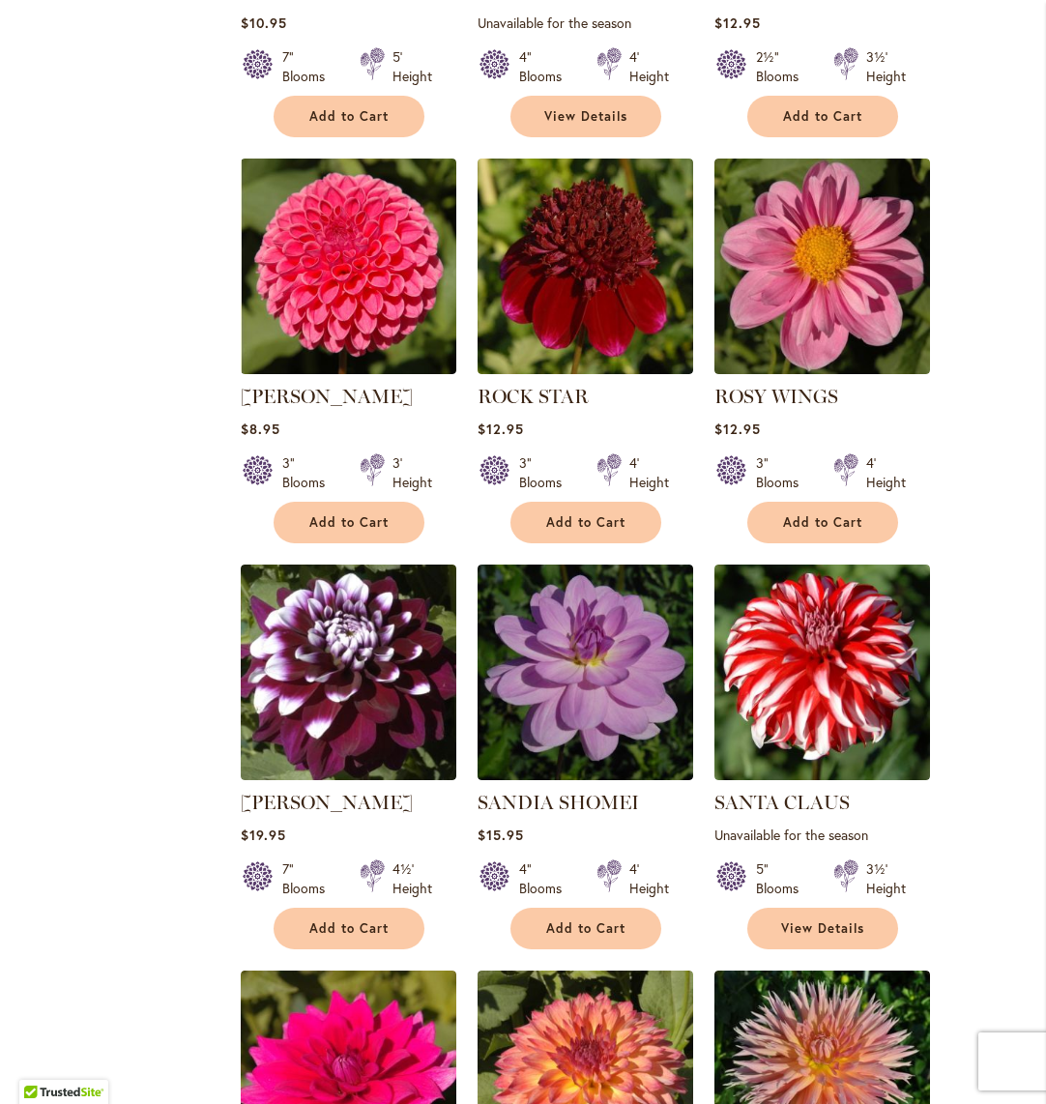
scroll to position [2092, 0]
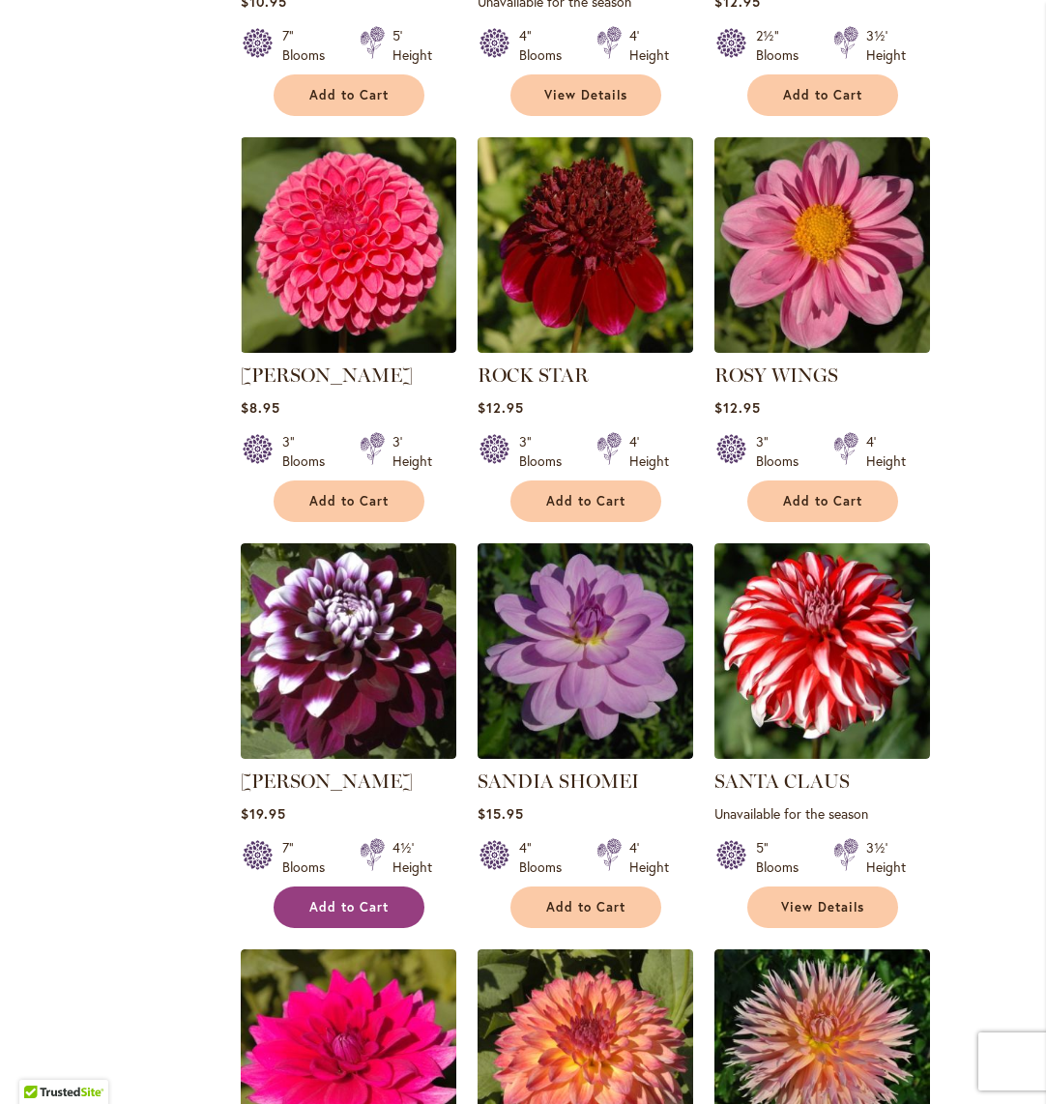
click at [326, 902] on span "Add to Cart" at bounding box center [348, 907] width 79 height 16
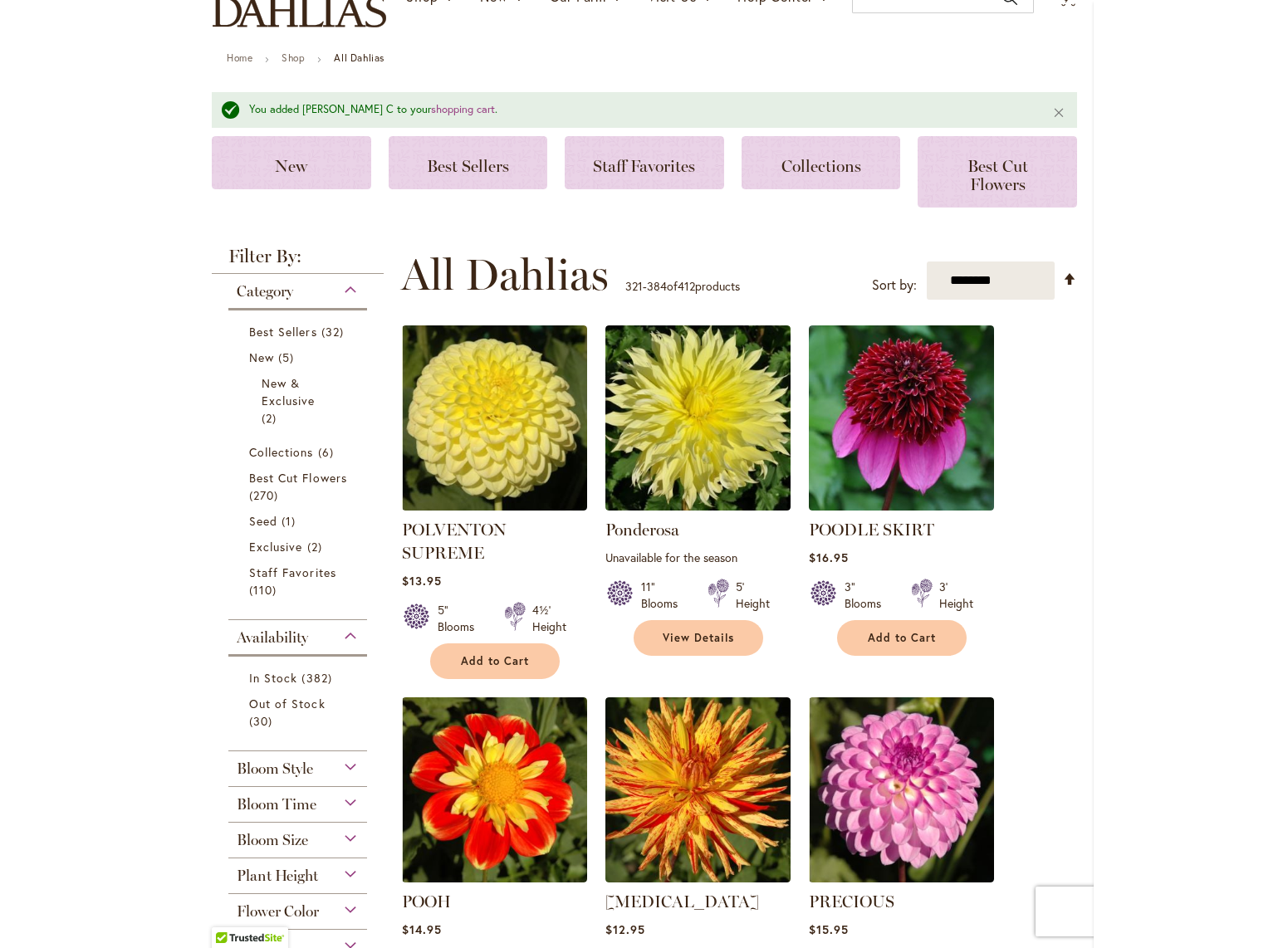
scroll to position [0, 0]
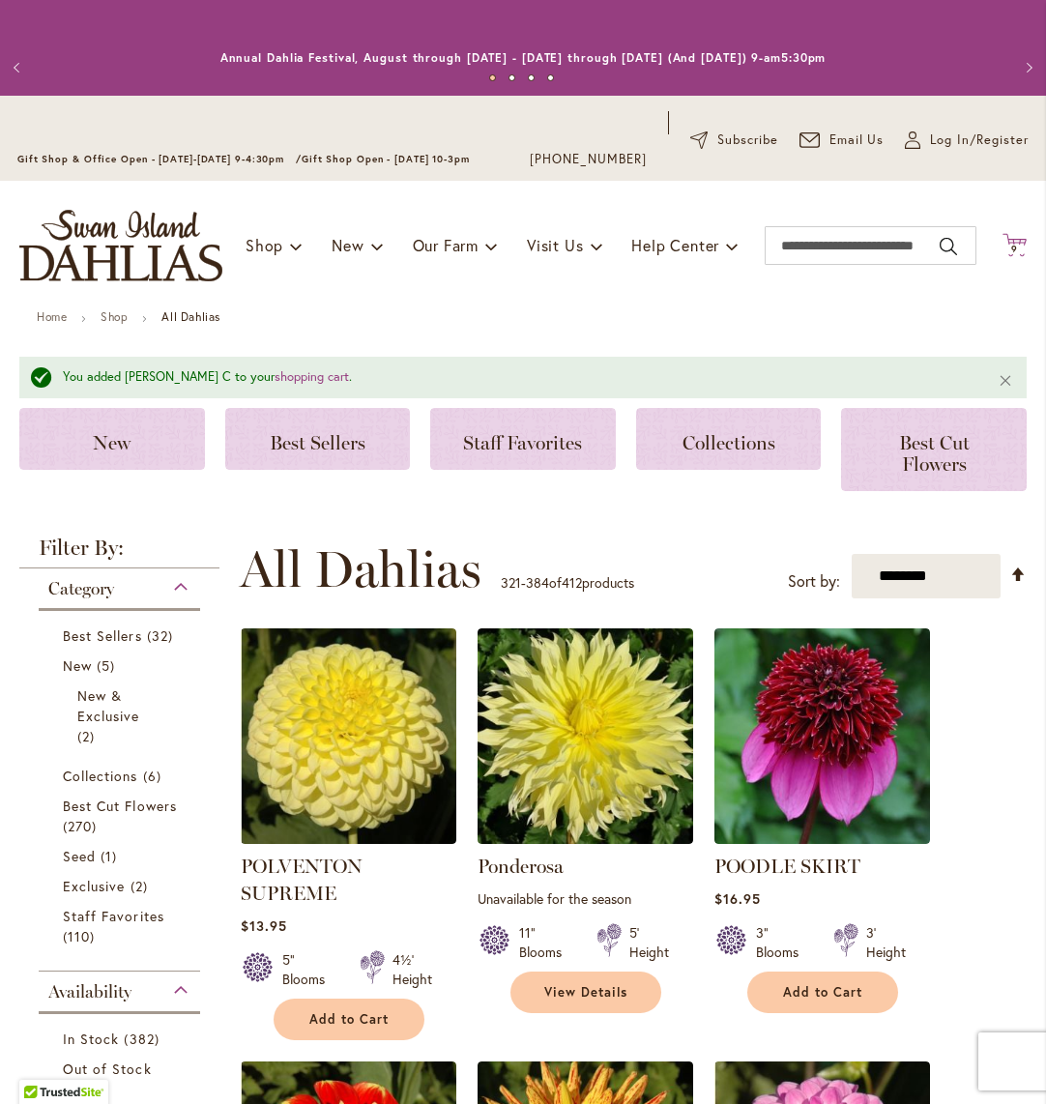
click at [1025, 248] on icon "Cart .cls-1 { fill: #231f20; }" at bounding box center [1015, 245] width 24 height 24
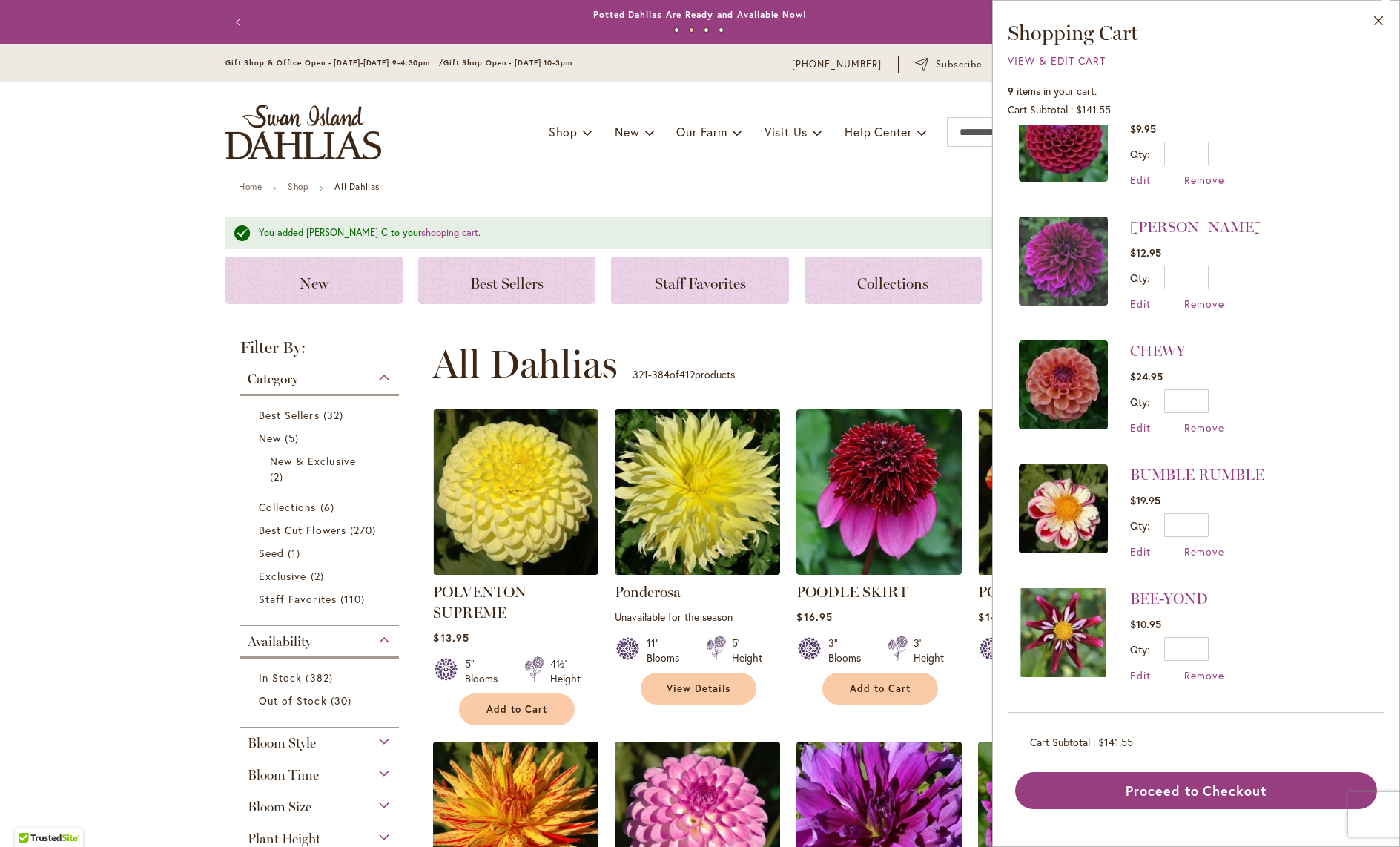
scroll to position [525, 0]
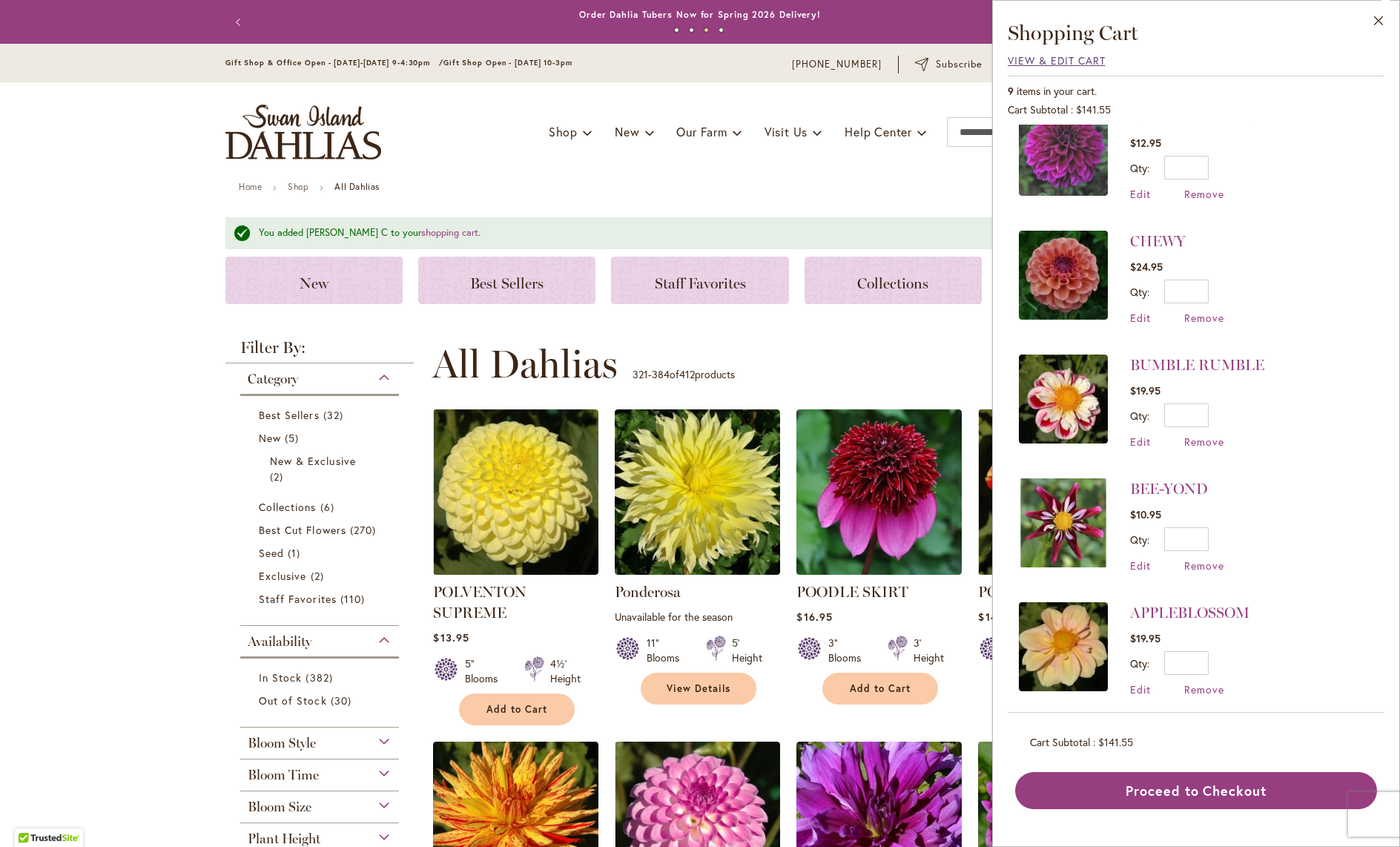
click at [802, 64] on span "View & Edit Cart" at bounding box center [1057, 61] width 98 height 14
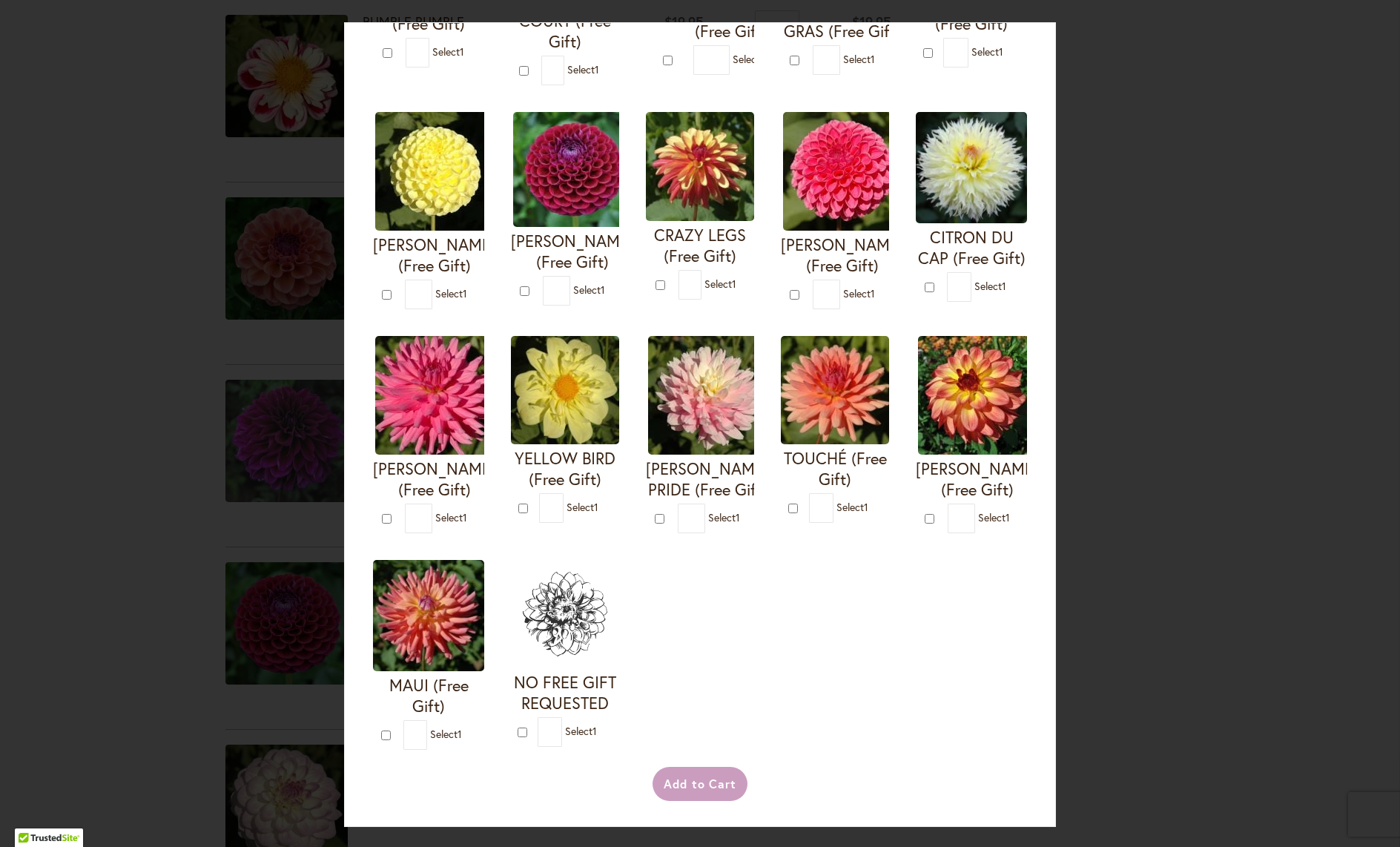
scroll to position [331, 0]
click at [1250, 175] on div "Your Order Qualifies for Bonus Dahlias ( Select 1 ) Add to Cart I'M A HOTTIE (F…" at bounding box center [700, 424] width 1400 height 847
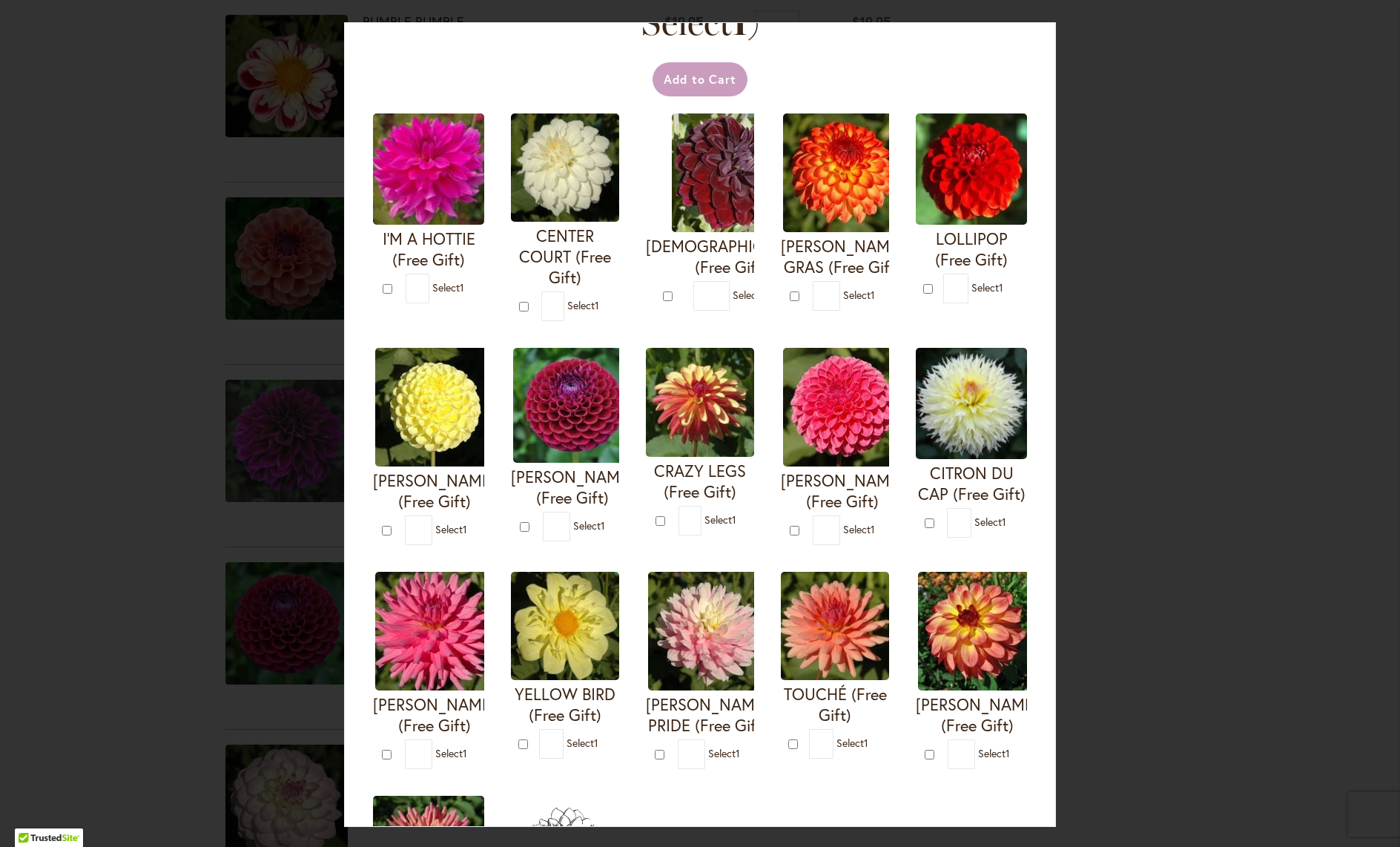
scroll to position [0, 0]
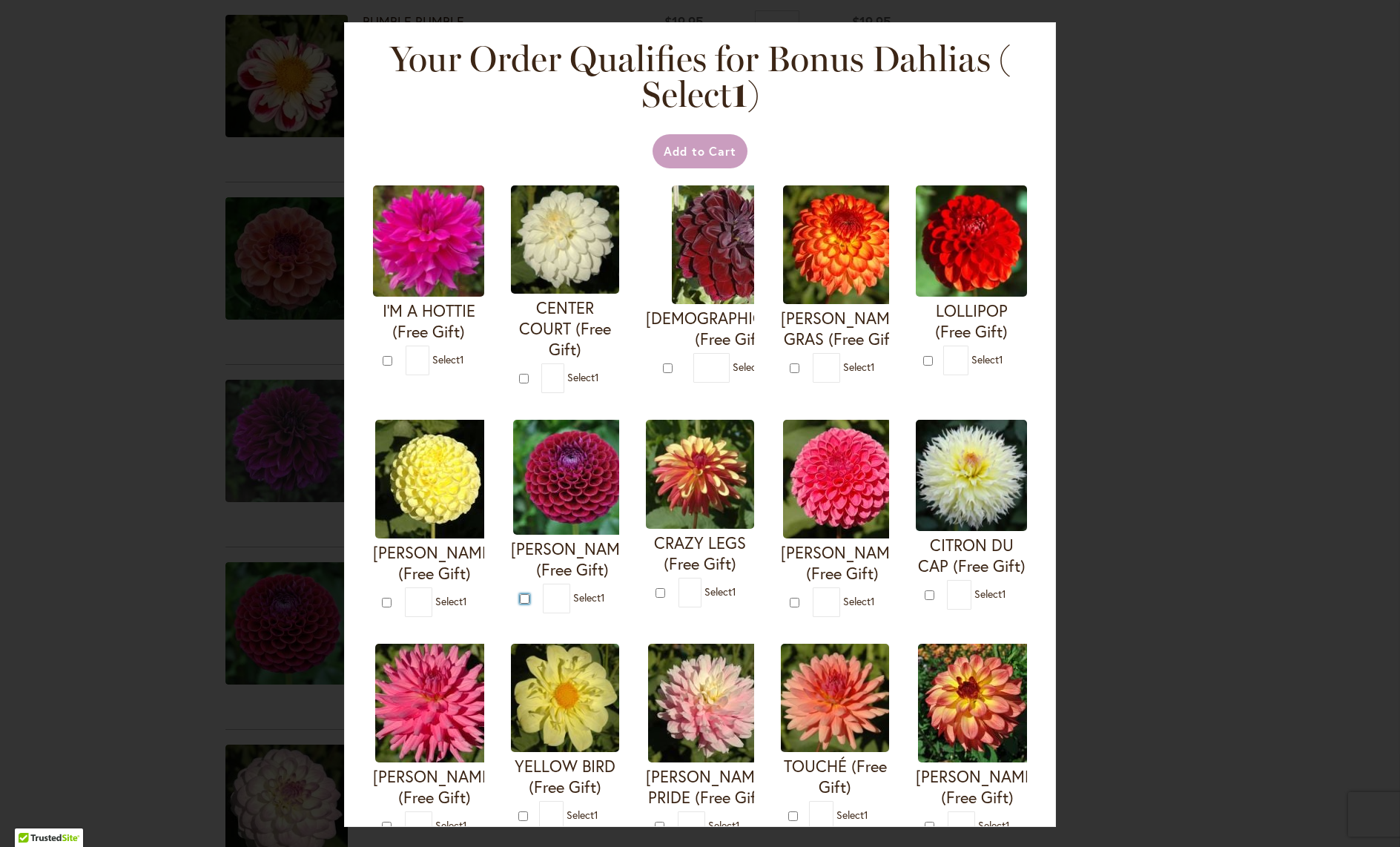
type input "*"
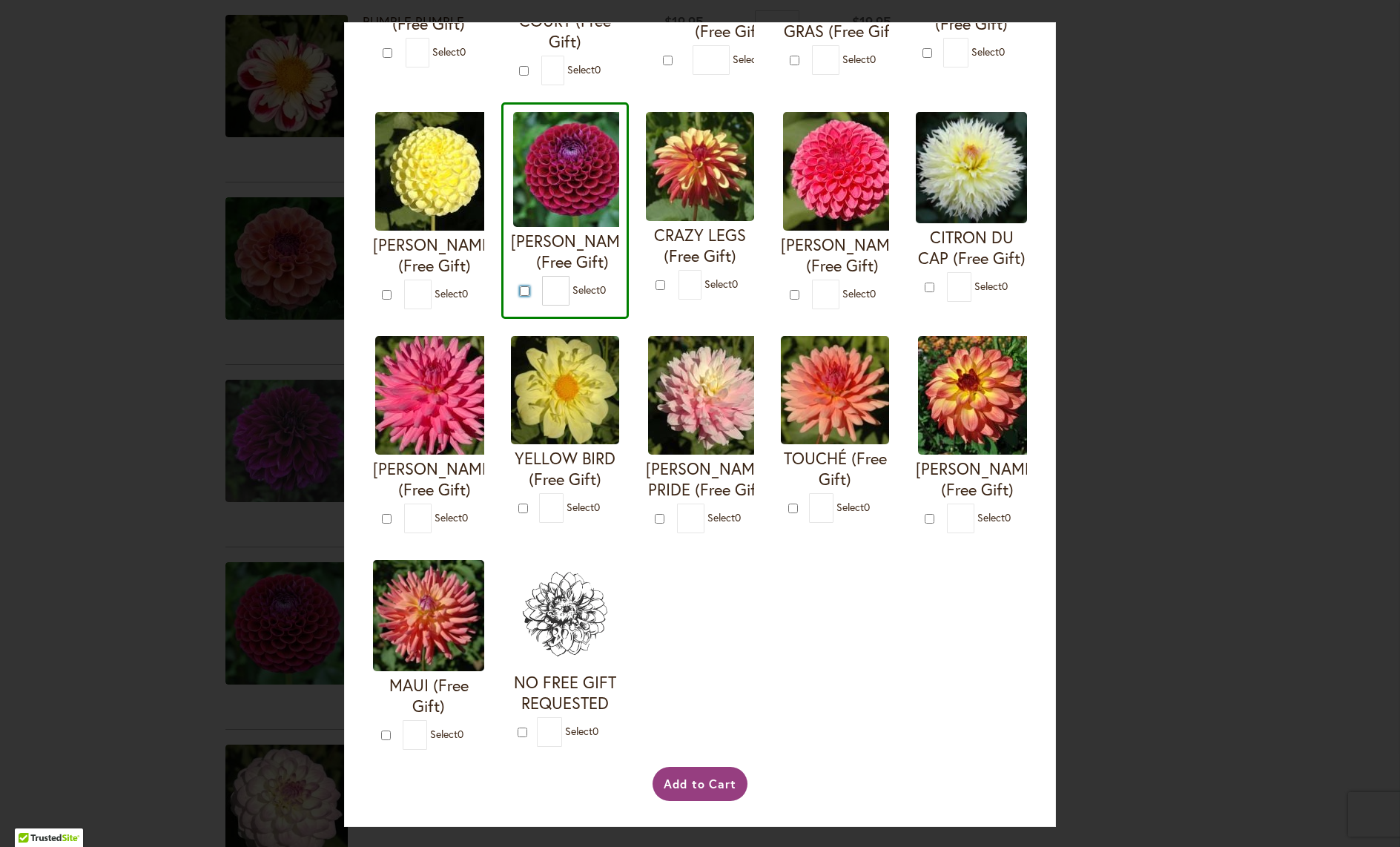
scroll to position [325, 0]
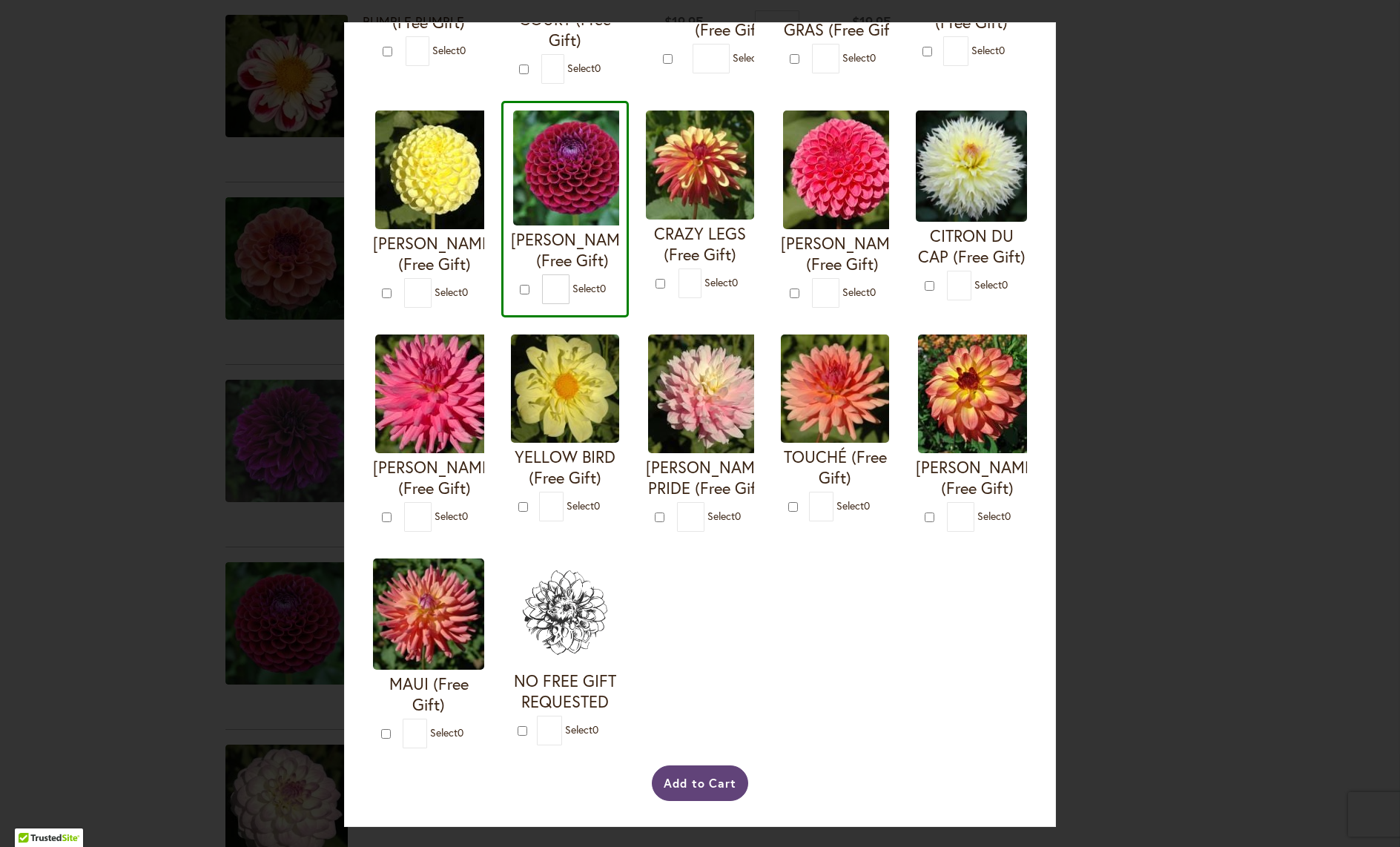
click at [720, 792] on button "Add to Cart" at bounding box center [700, 783] width 97 height 35
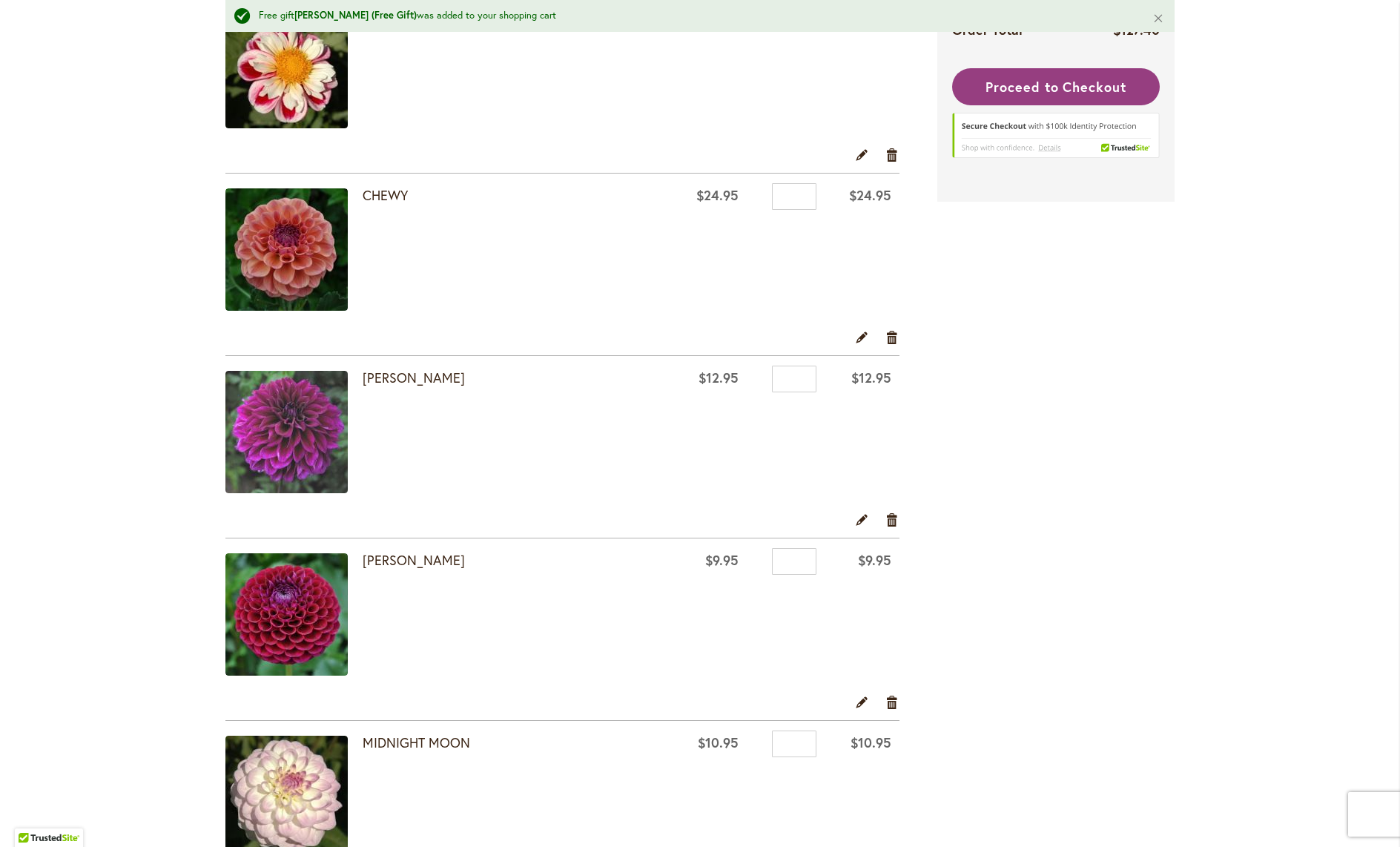
scroll to position [723, 0]
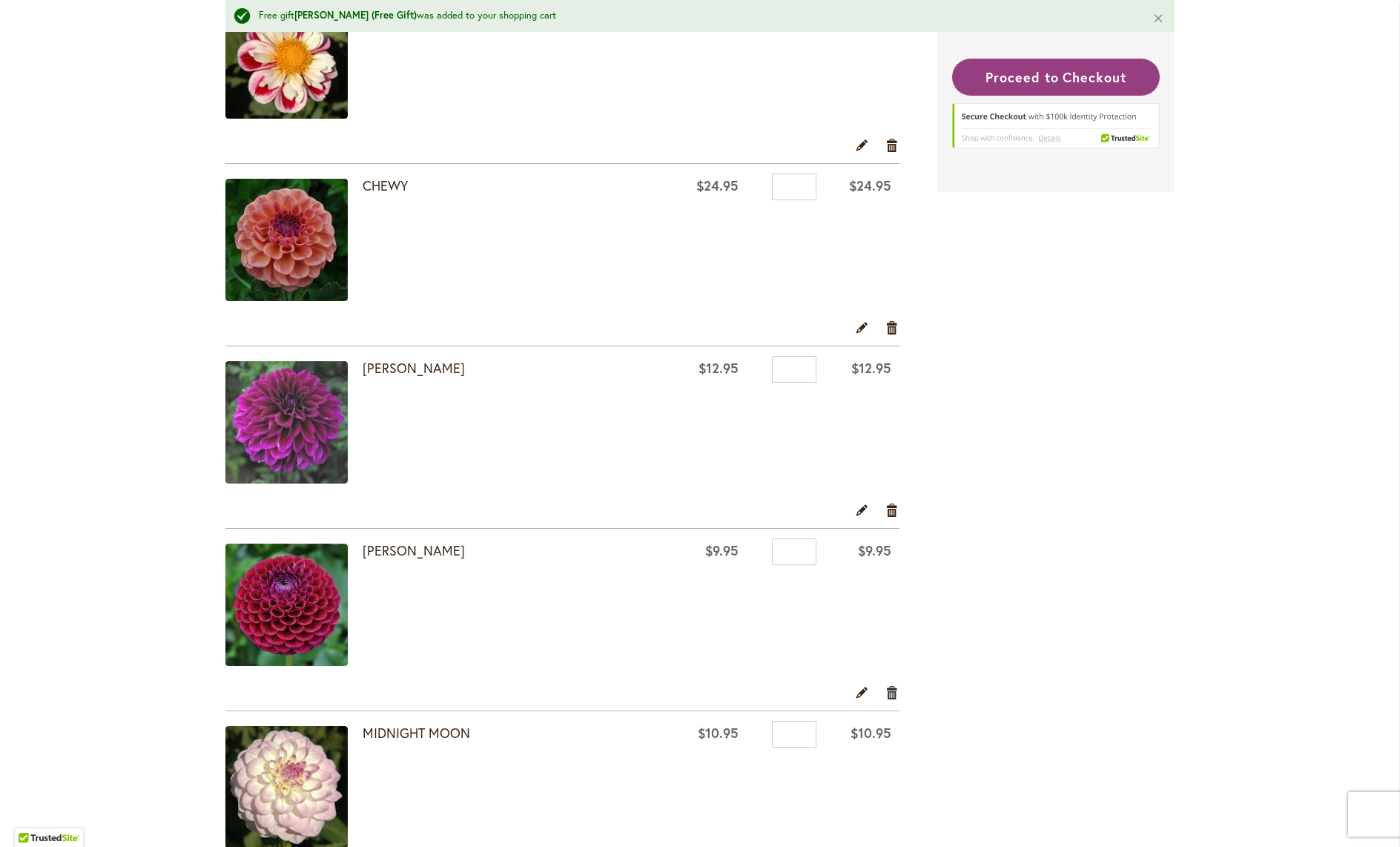
click at [891, 697] on link "Remove item" at bounding box center [892, 692] width 14 height 16
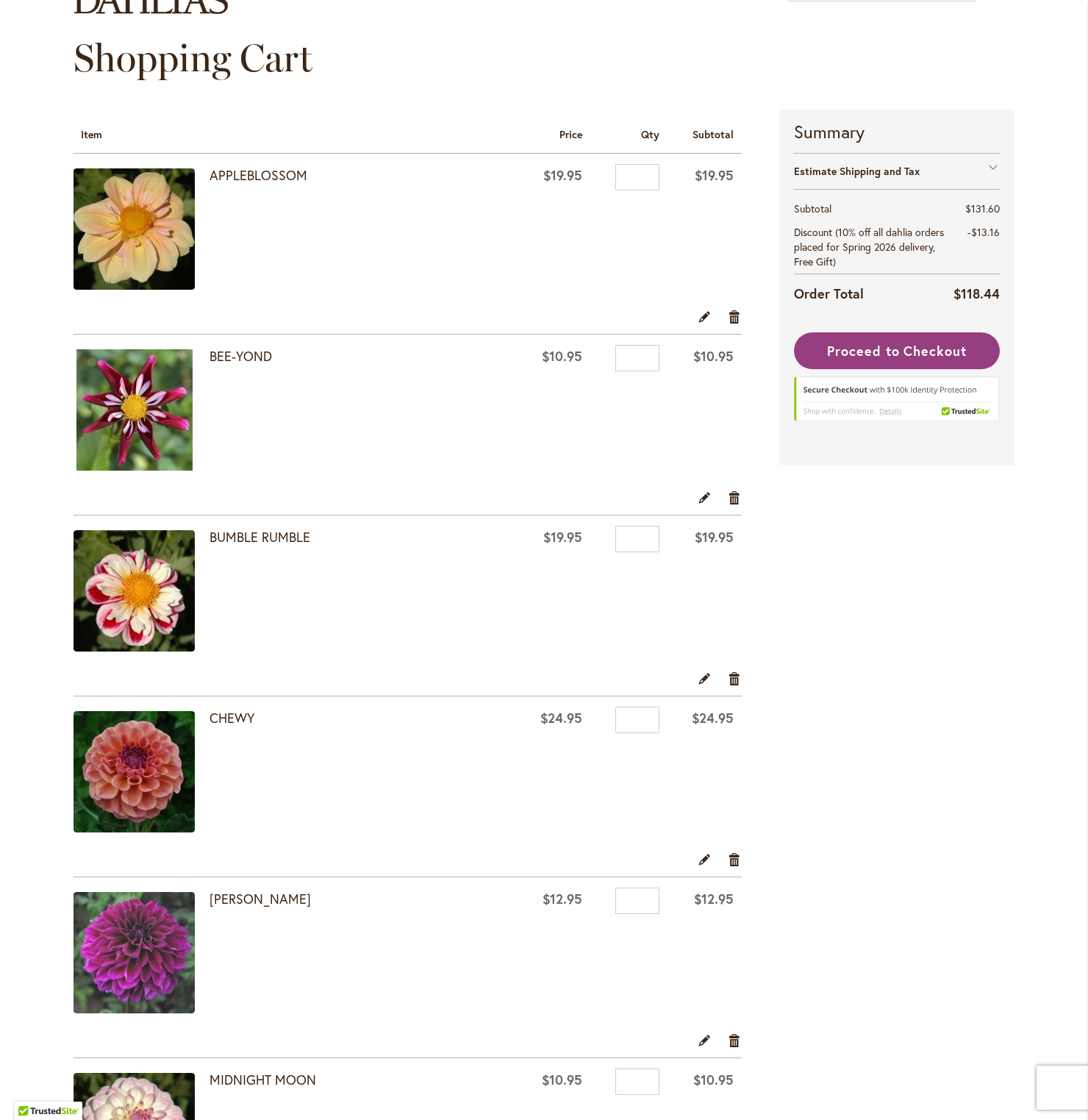
scroll to position [135, 0]
